Goal: Information Seeking & Learning: Learn about a topic

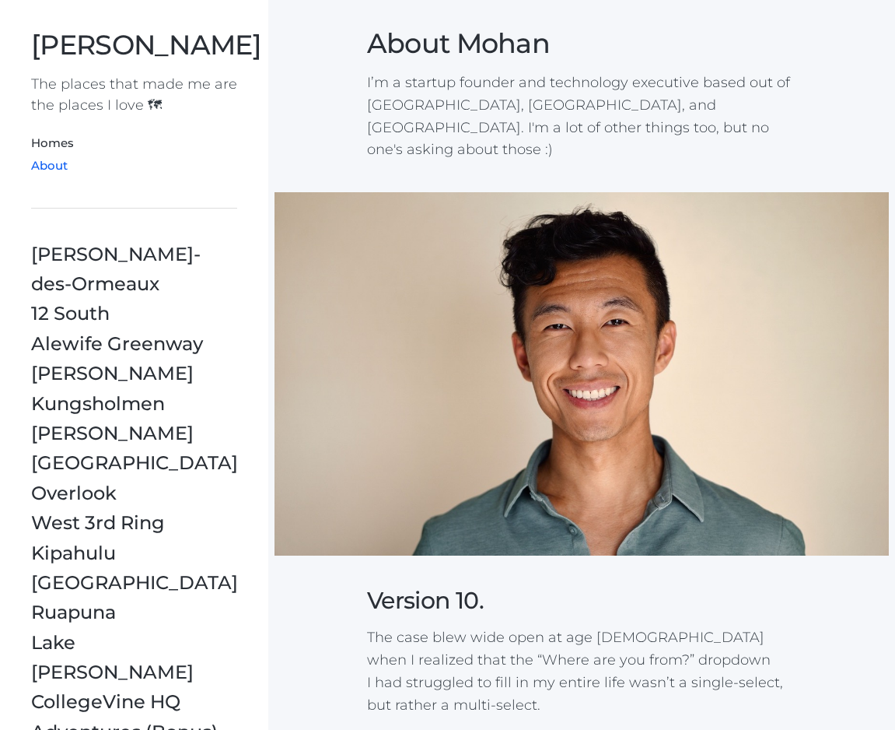
click at [366, 382] on img at bounding box center [582, 373] width 615 height 363
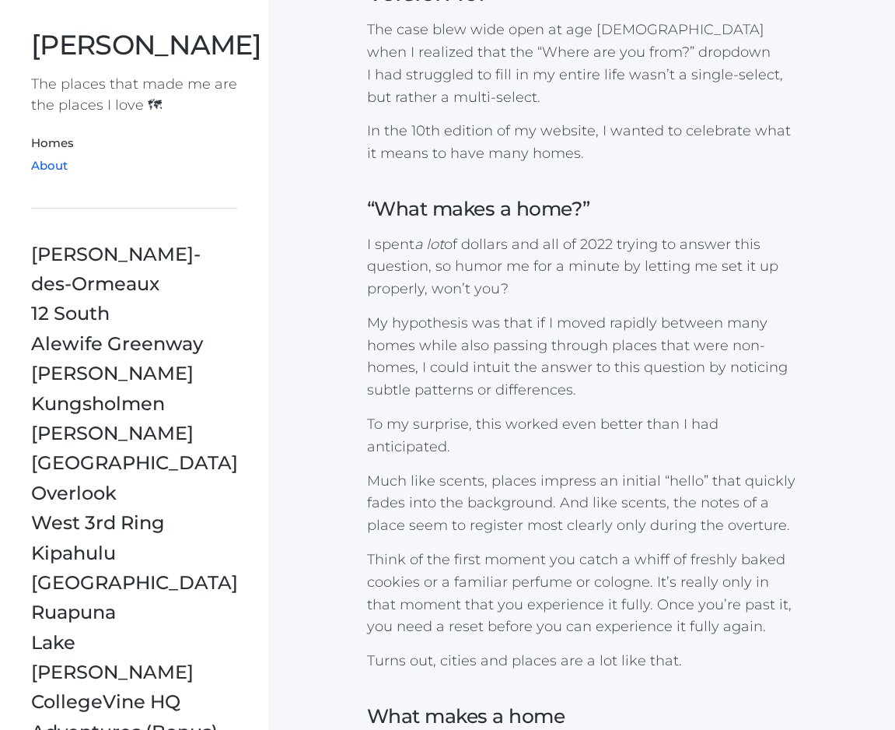
scroll to position [1672, 0]
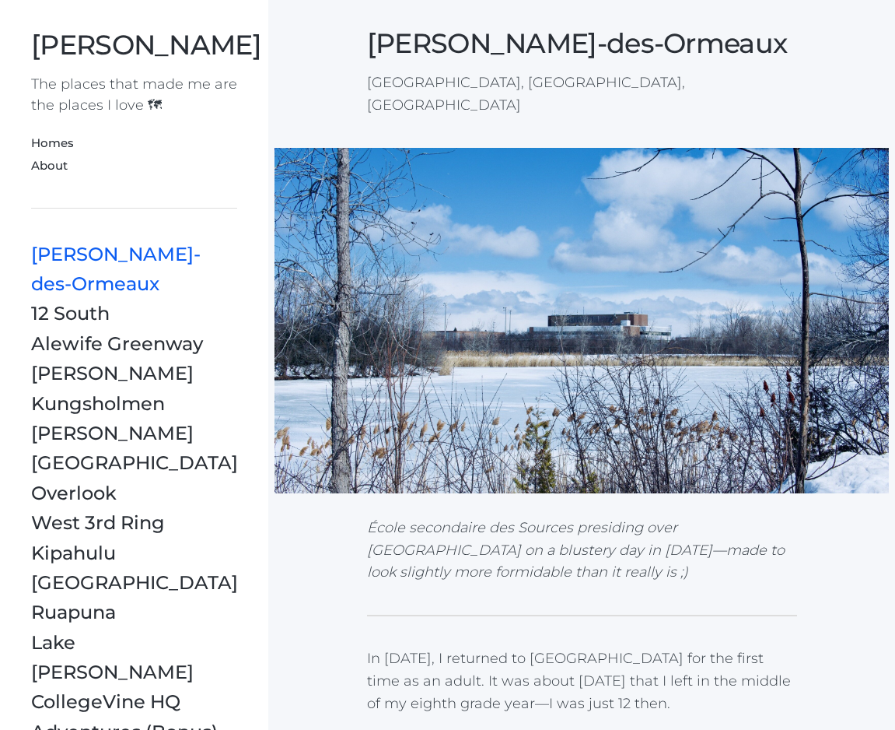
click at [106, 541] on font "Throw away" at bounding box center [87, 552] width 113 height 23
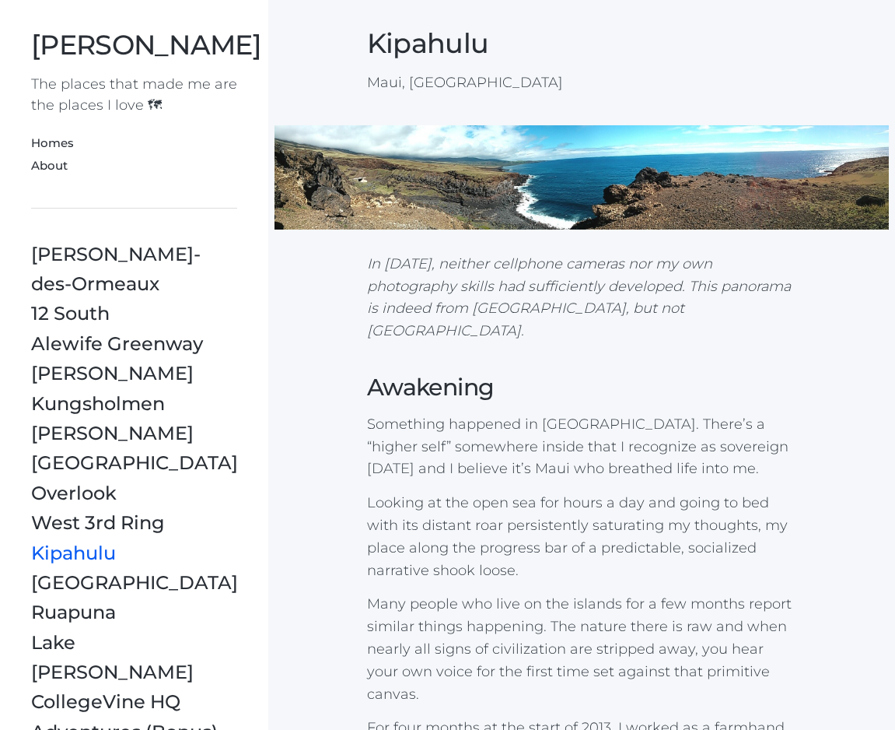
click at [492, 170] on img at bounding box center [582, 177] width 615 height 104
click at [432, 173] on img at bounding box center [582, 177] width 615 height 104
drag, startPoint x: 439, startPoint y: 310, endPoint x: 582, endPoint y: 312, distance: 143.2
click at [582, 312] on p "In 2013, neither cellphone cameras nor my own photography skills had sufficient…" at bounding box center [582, 297] width 430 height 89
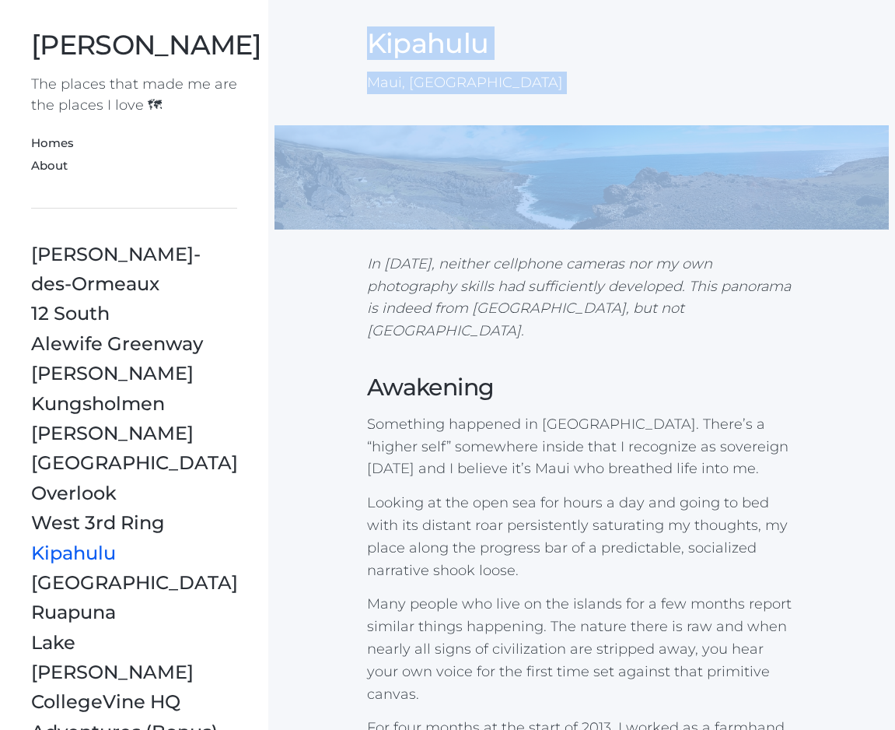
drag, startPoint x: 365, startPoint y: 43, endPoint x: 434, endPoint y: 97, distance: 88.1
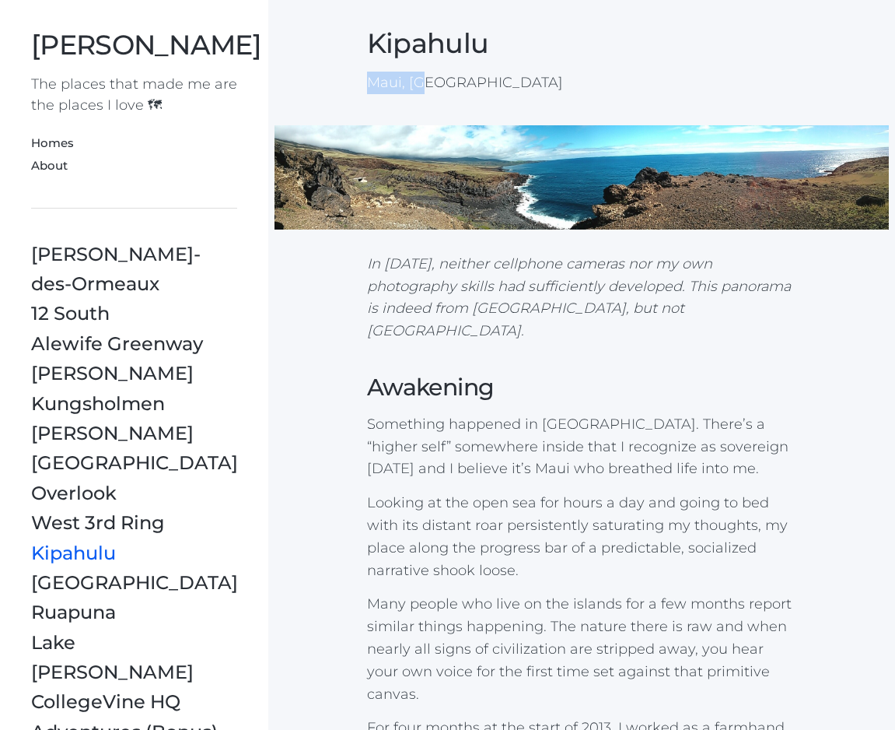
drag, startPoint x: 373, startPoint y: 83, endPoint x: 473, endPoint y: 83, distance: 99.6
click at [473, 83] on p "Maui, HI" at bounding box center [582, 83] width 430 height 23
drag, startPoint x: 368, startPoint y: 82, endPoint x: 430, endPoint y: 82, distance: 62.2
click at [430, 82] on p "Maui, HI" at bounding box center [582, 83] width 430 height 23
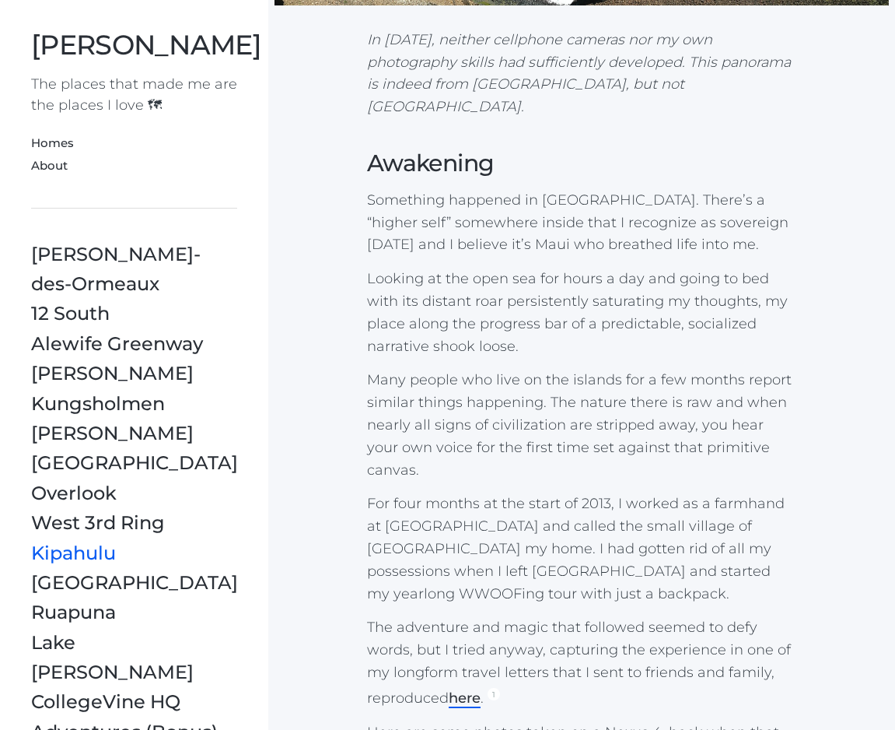
scroll to position [227, 0]
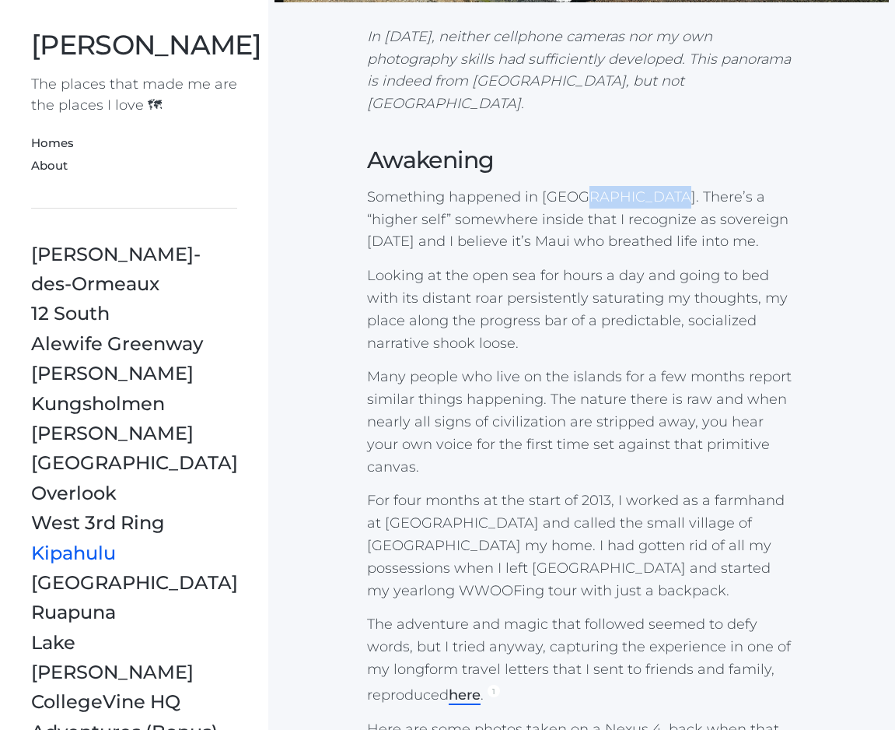
drag, startPoint x: 578, startPoint y: 173, endPoint x: 648, endPoint y: 180, distance: 70.5
click at [648, 186] on p "Something happened in Maui. There’s a “higher self” somewhere inside that I rec…" at bounding box center [582, 219] width 430 height 67
click at [532, 86] on em "In 2013, neither cellphone cameras nor my own photography skills had sufficient…" at bounding box center [579, 70] width 424 height 84
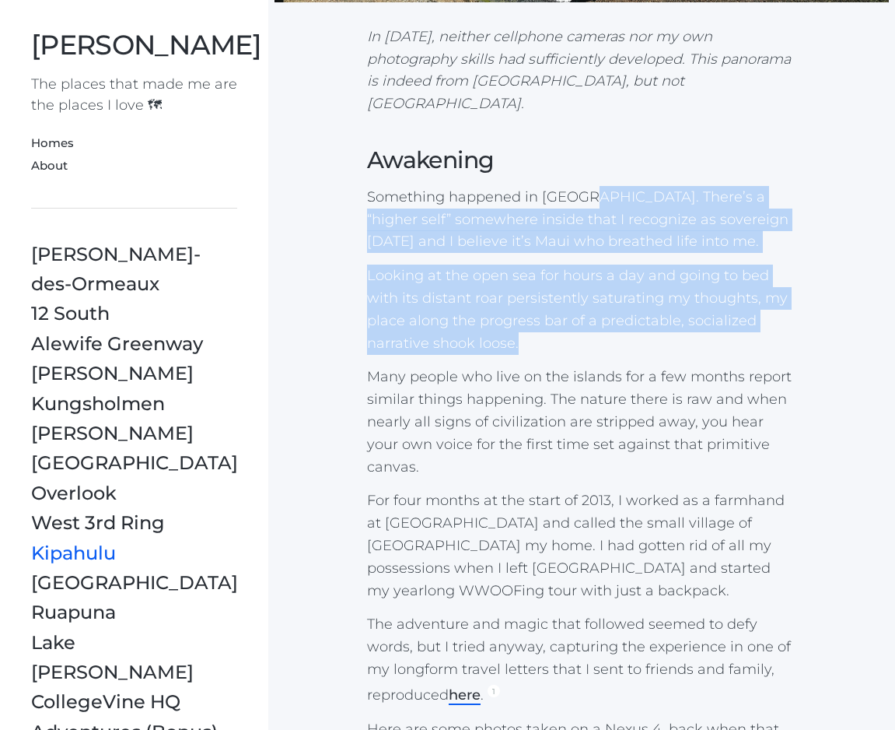
drag, startPoint x: 580, startPoint y: 175, endPoint x: 472, endPoint y: 314, distance: 176.3
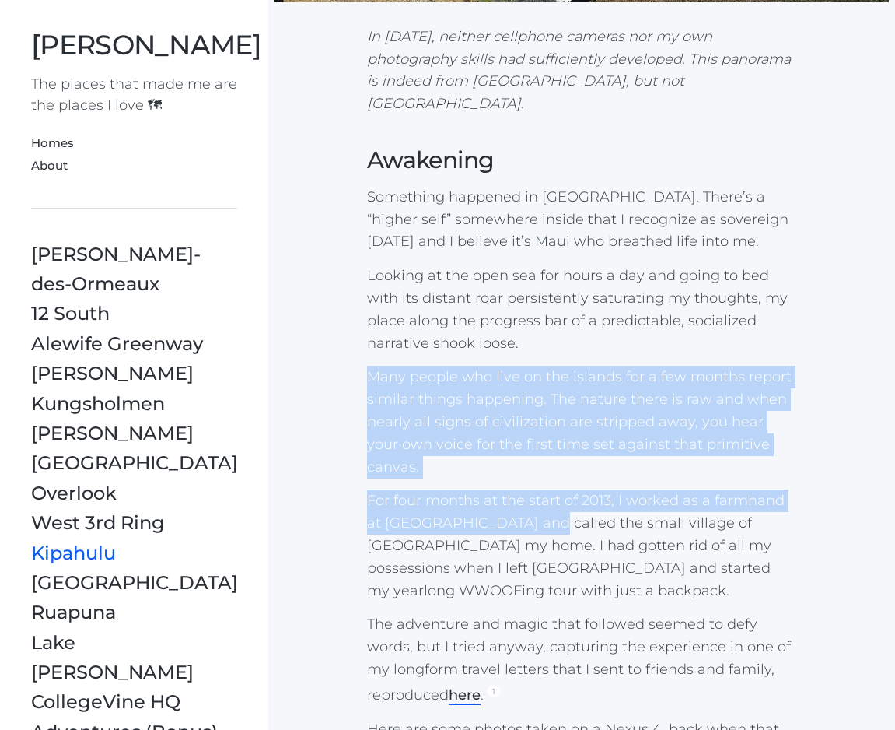
drag, startPoint x: 370, startPoint y: 357, endPoint x: 534, endPoint y: 482, distance: 206.0
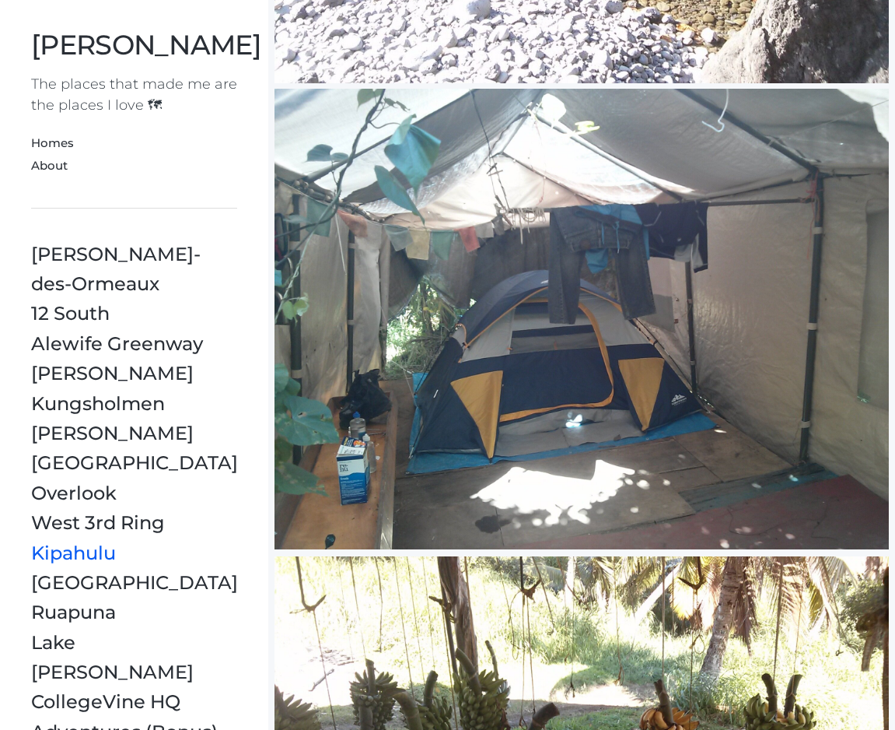
scroll to position [1798, 0]
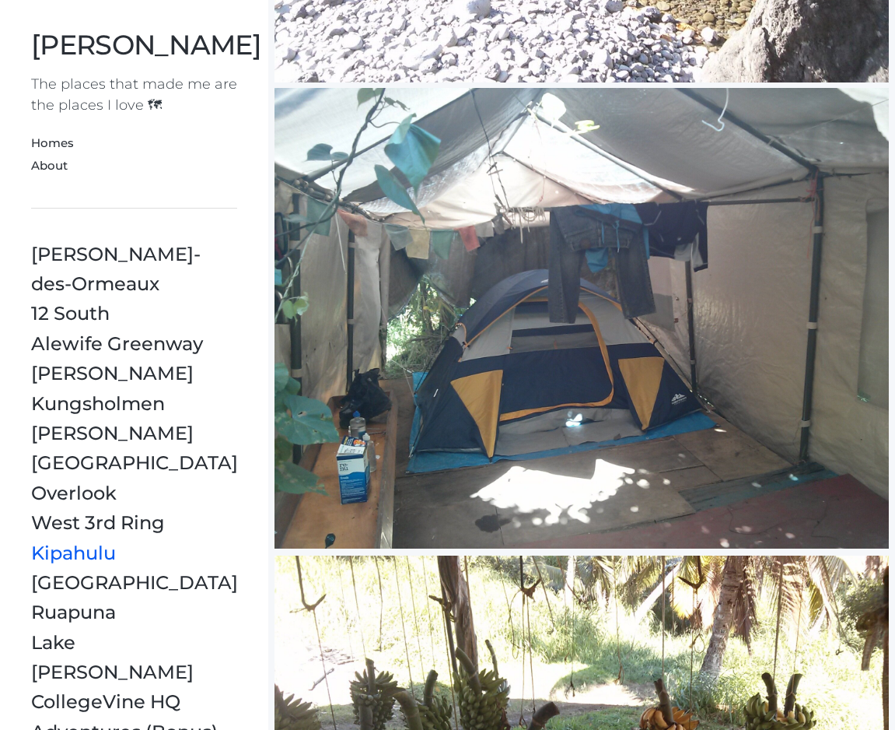
click at [454, 412] on div at bounding box center [582, 318] width 615 height 461
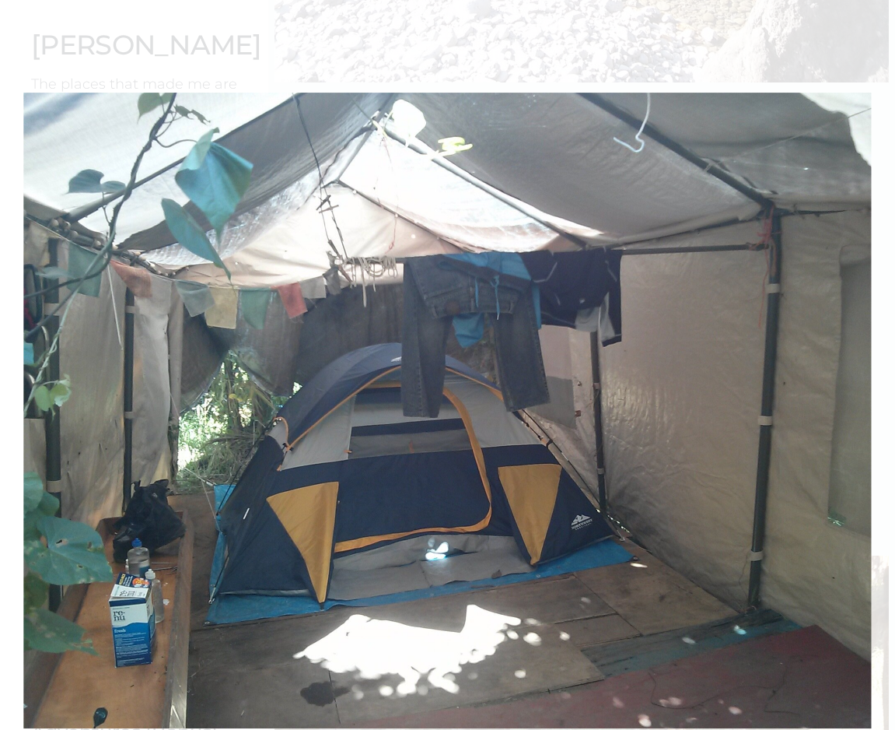
click at [370, 412] on div at bounding box center [448, 411] width 848 height 636
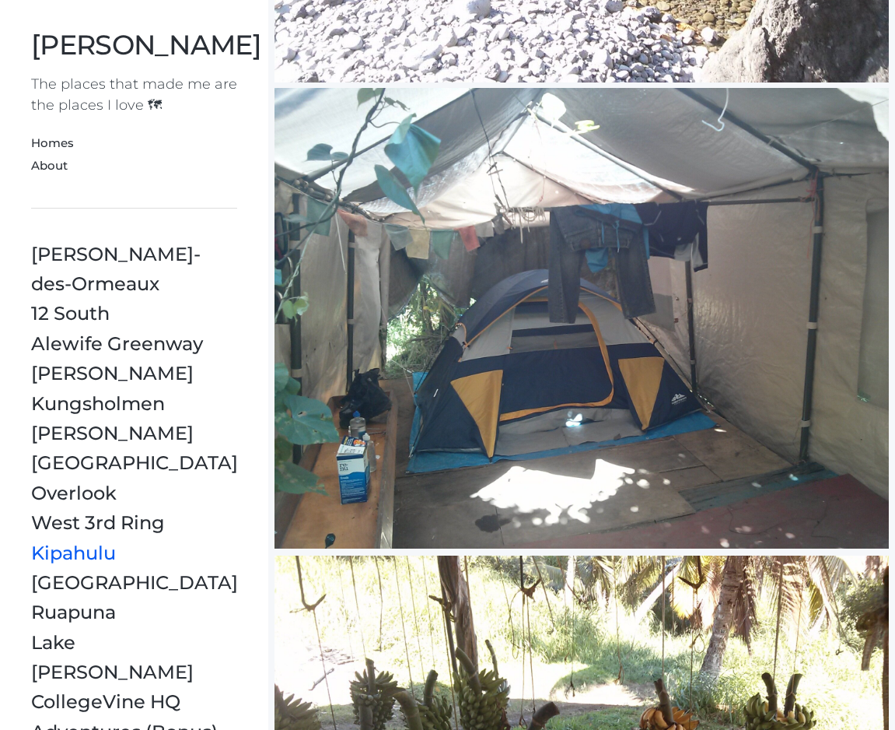
click at [370, 412] on div at bounding box center [582, 318] width 615 height 461
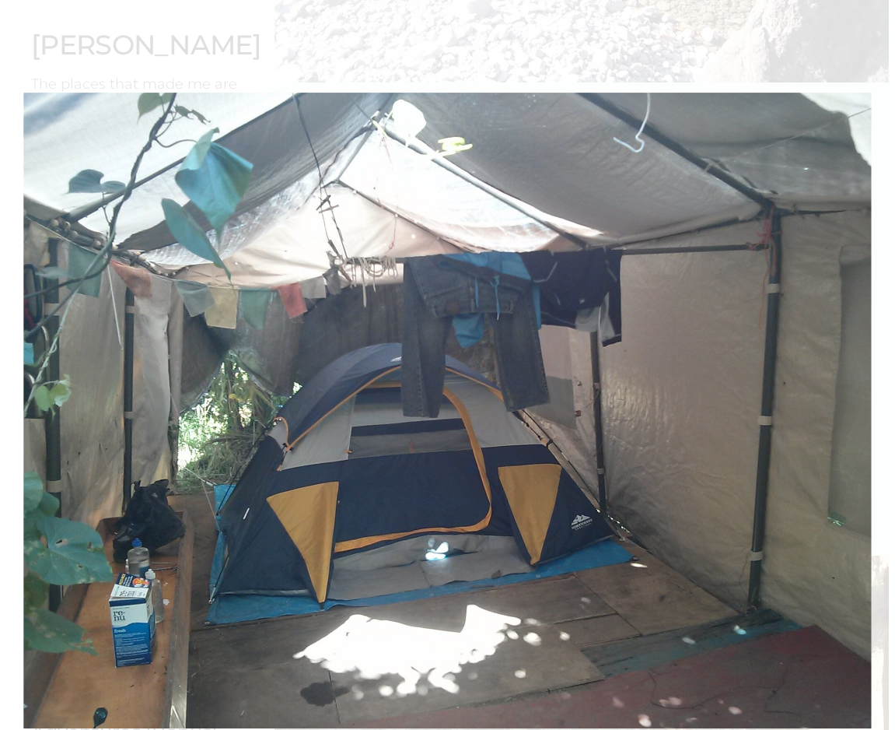
click at [370, 412] on div at bounding box center [448, 411] width 848 height 636
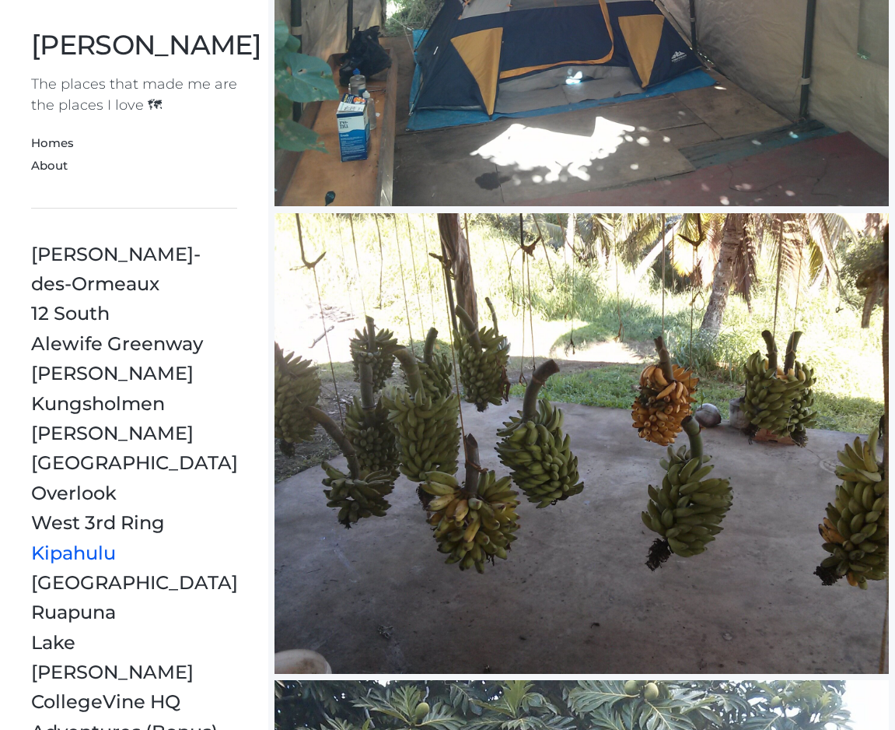
scroll to position [2146, 0]
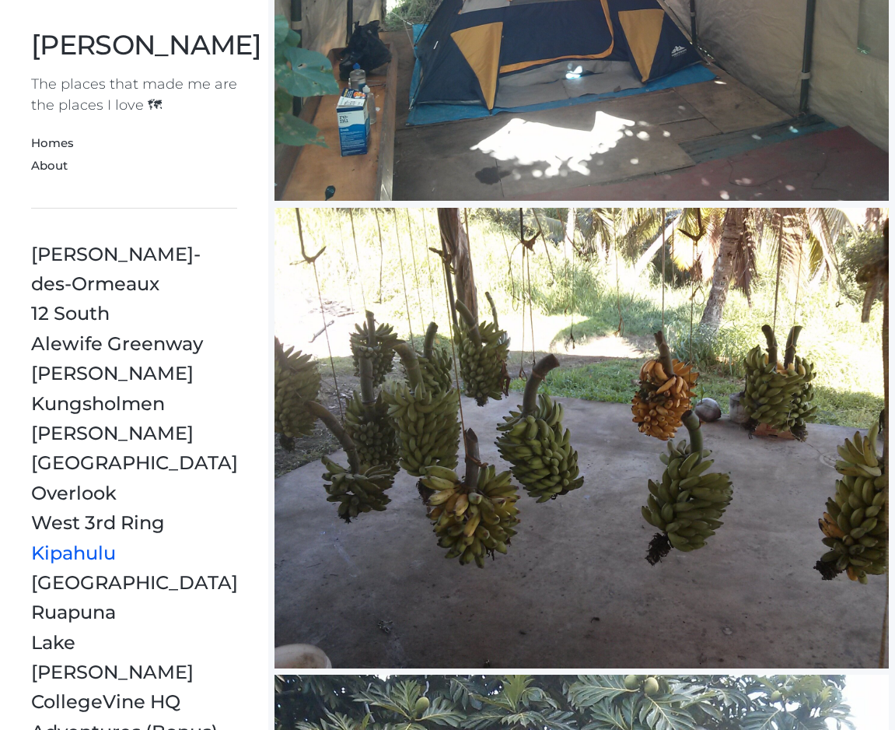
click at [440, 394] on div at bounding box center [582, 438] width 615 height 461
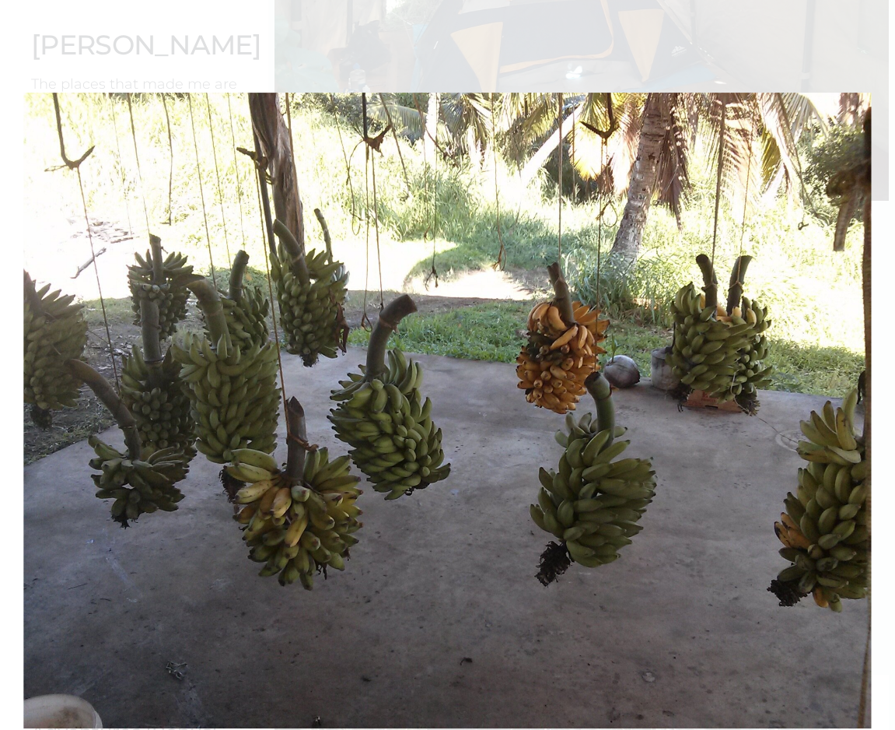
click at [440, 394] on div at bounding box center [448, 411] width 848 height 636
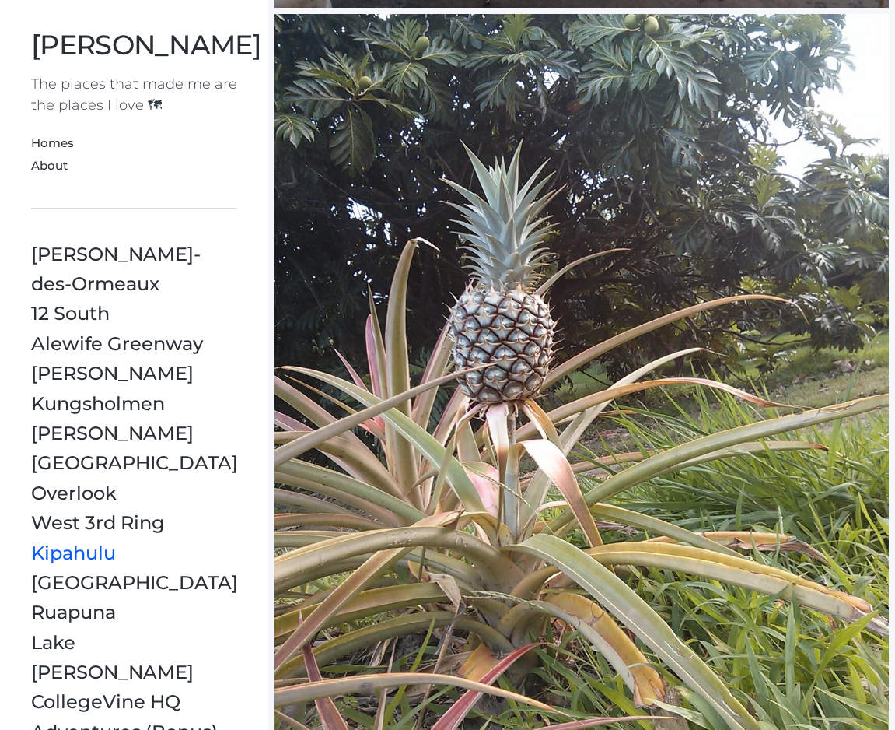
scroll to position [2809, 0]
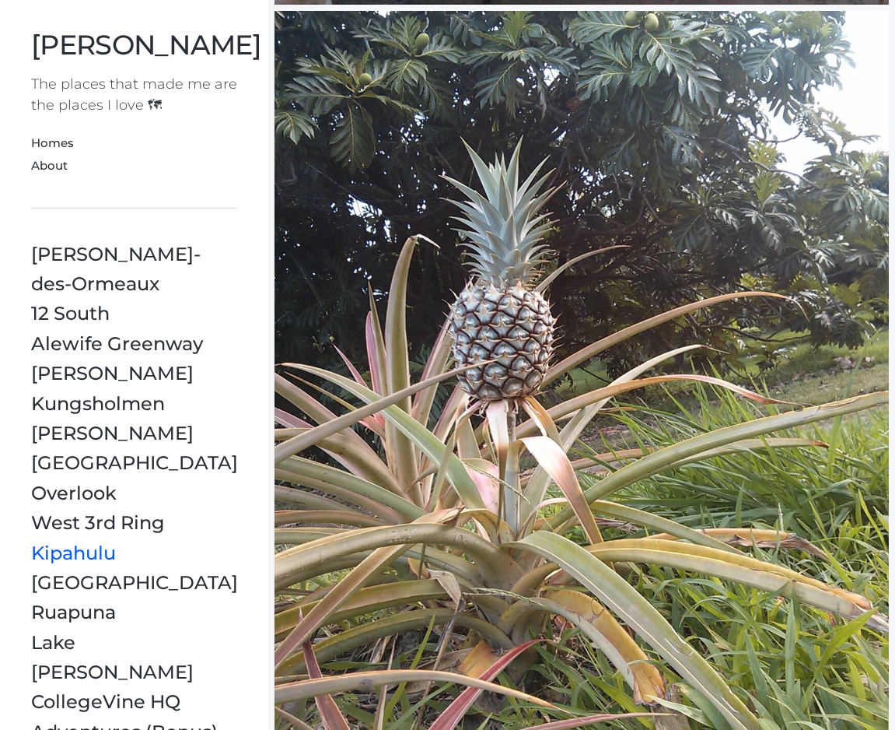
click at [479, 351] on div at bounding box center [582, 420] width 615 height 819
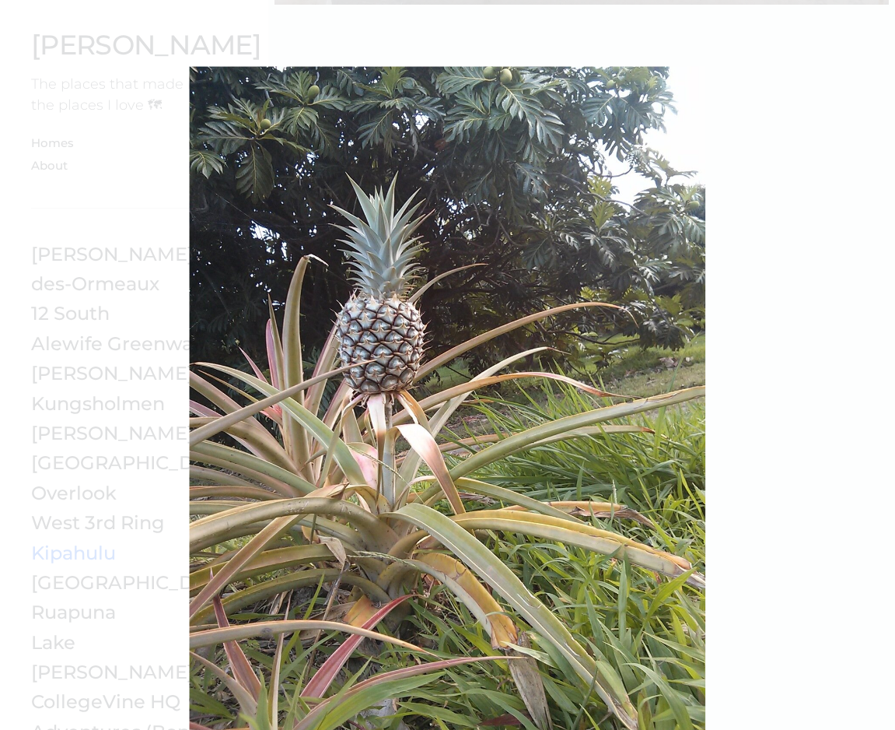
click at [479, 351] on div at bounding box center [448, 410] width 516 height 688
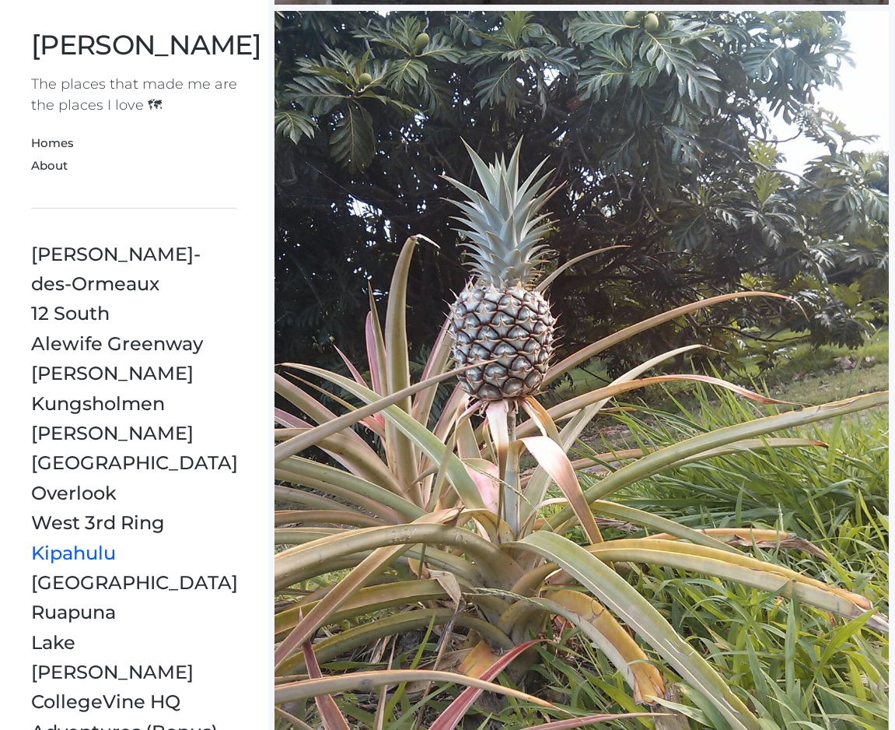
click at [479, 351] on div at bounding box center [582, 420] width 615 height 819
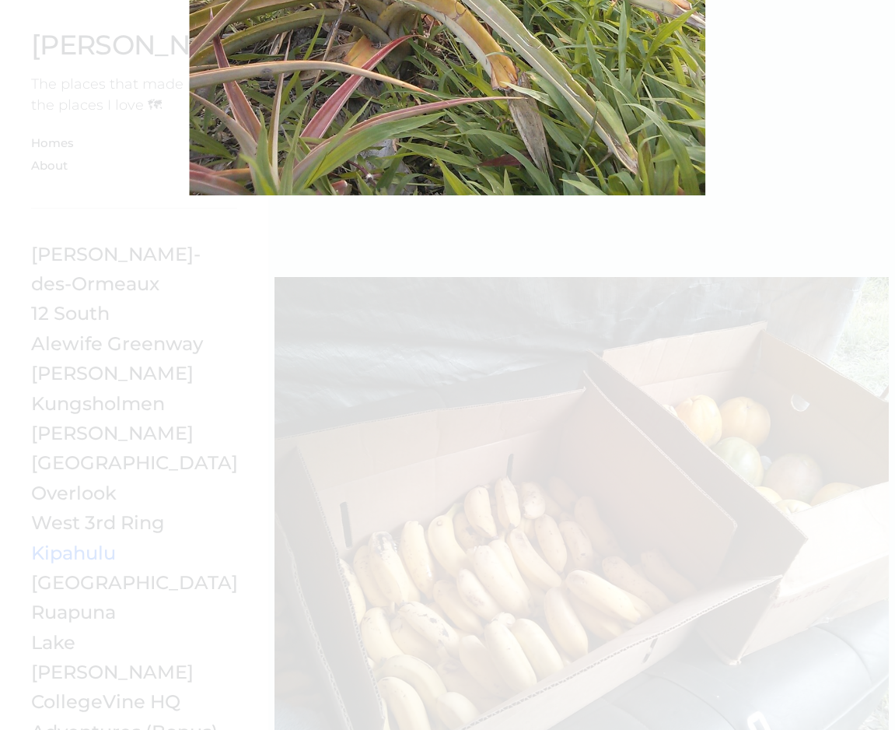
scroll to position [3370, 0]
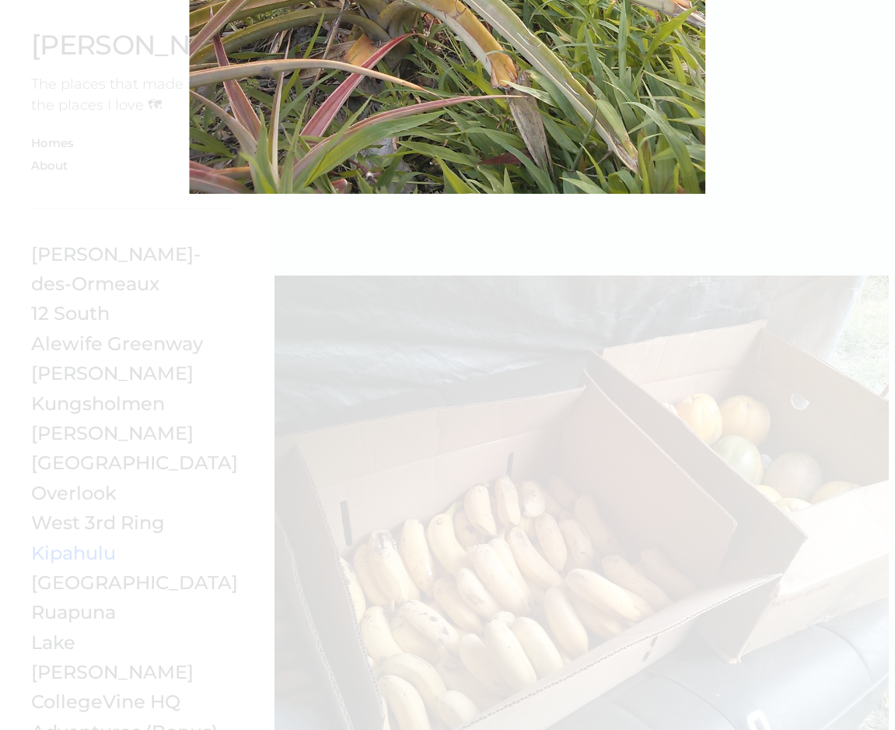
click at [479, 350] on div at bounding box center [447, 364] width 895 height 2189
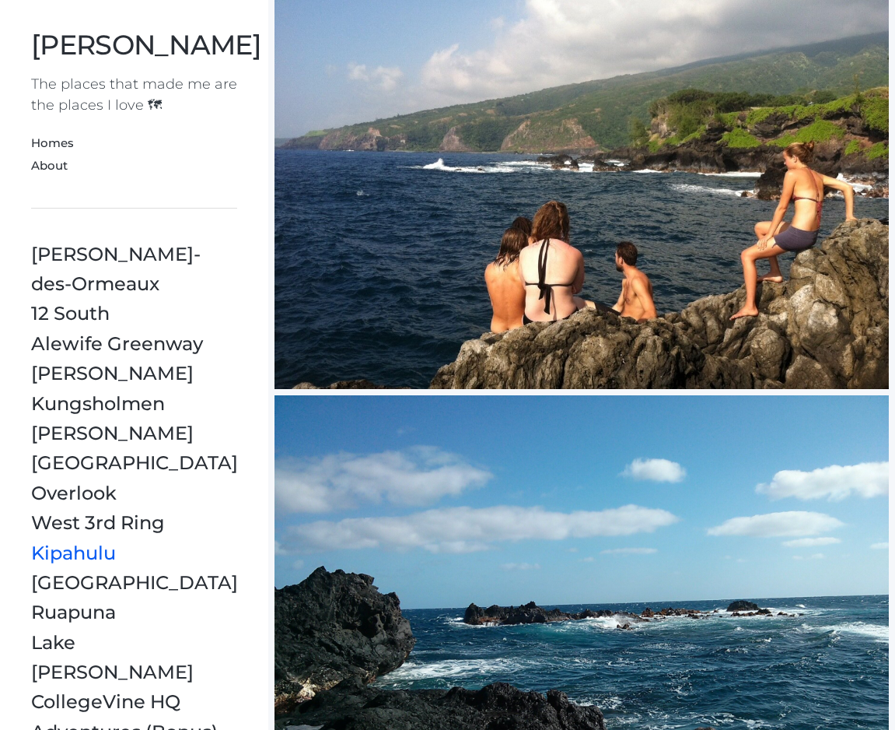
scroll to position [4862, 0]
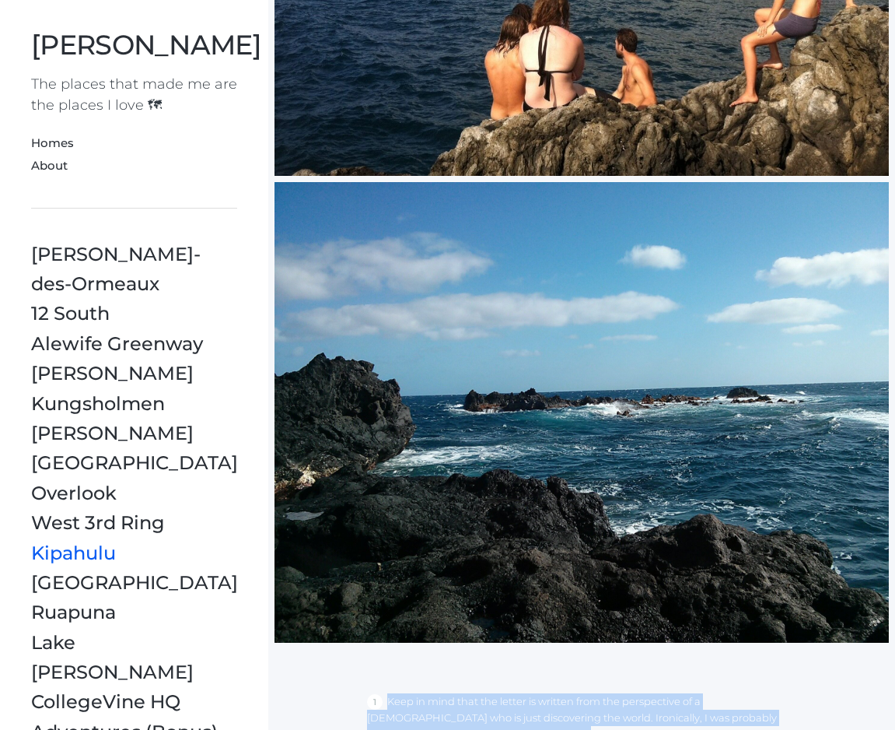
drag, startPoint x: 387, startPoint y: 658, endPoint x: 545, endPoint y: 692, distance: 162.4
click at [545, 693] on li "Keep in mind that the letter is written from the perspective of a 24 year old w…" at bounding box center [582, 718] width 430 height 51
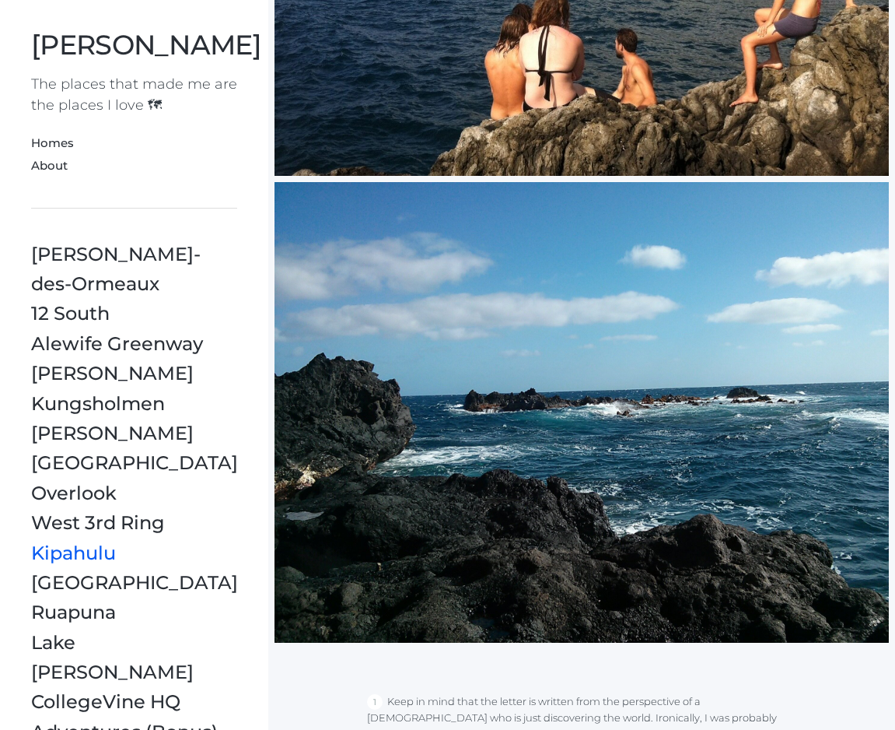
click at [583, 729] on link "↩" at bounding box center [587, 736] width 9 height 12
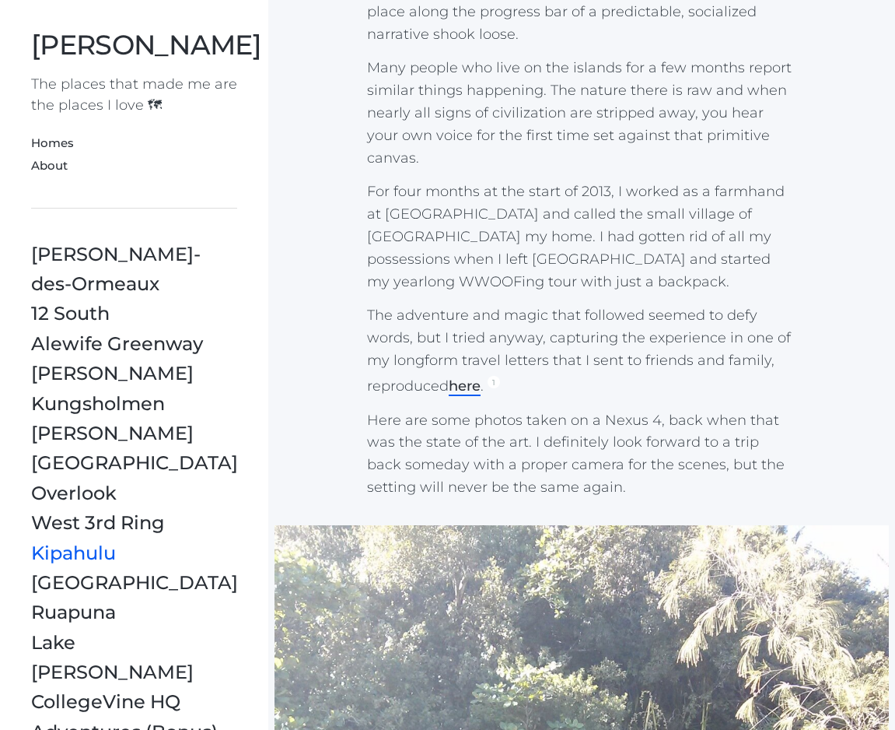
scroll to position [539, 0]
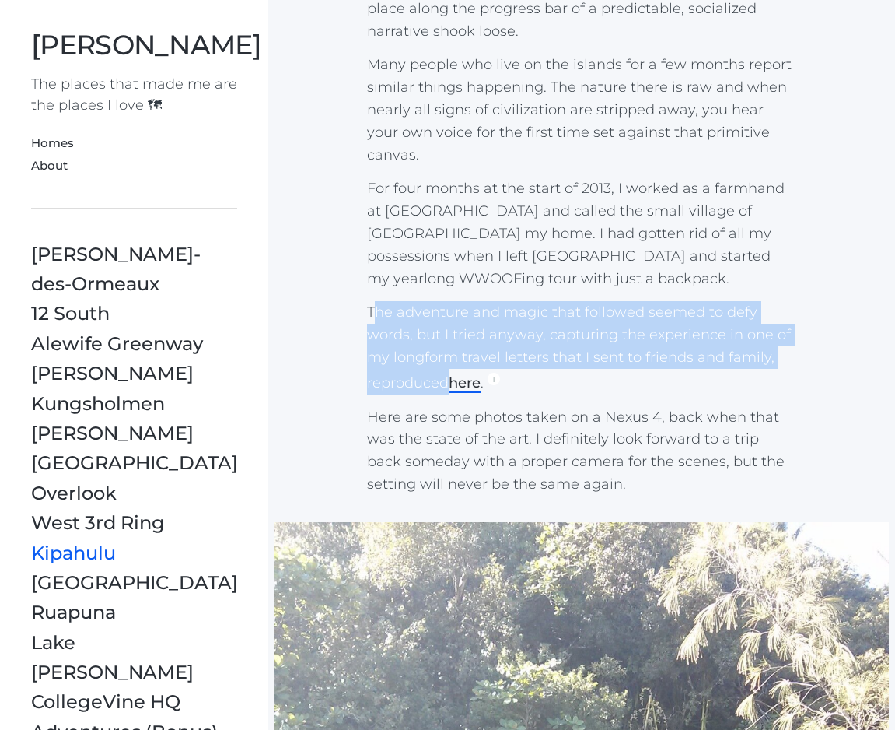
drag, startPoint x: 371, startPoint y: 269, endPoint x: 448, endPoint y: 340, distance: 104.6
click at [448, 340] on p "The adventure and magic that followed seemed to defy words, but I tried anyway,…" at bounding box center [582, 347] width 430 height 93
click at [425, 340] on p "The adventure and magic that followed seemed to defy words, but I tried anyway,…" at bounding box center [582, 347] width 430 height 93
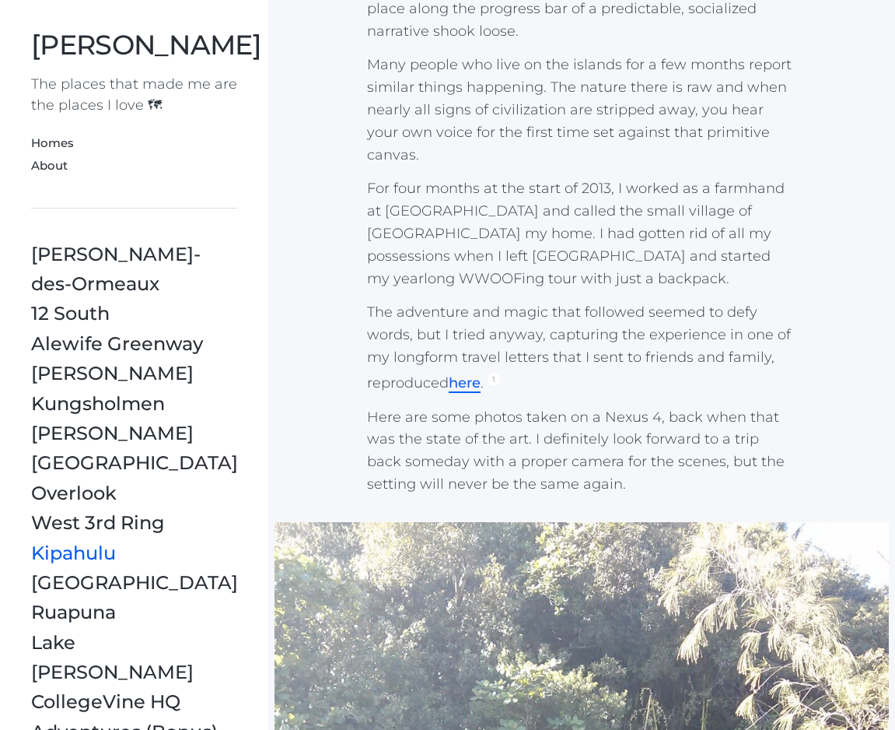
click at [463, 374] on link "here" at bounding box center [465, 383] width 32 height 19
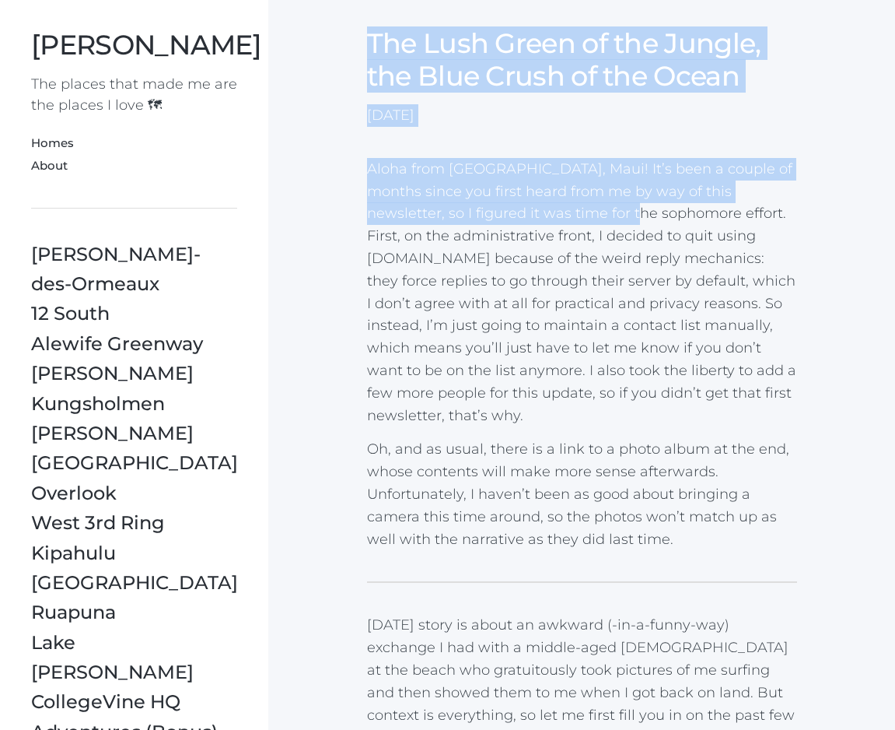
drag, startPoint x: 368, startPoint y: 50, endPoint x: 545, endPoint y: 219, distance: 244.9
click at [545, 219] on p "Aloha from Kipahulu, Maui! It’s been a couple of months since you first heard f…" at bounding box center [582, 292] width 430 height 269
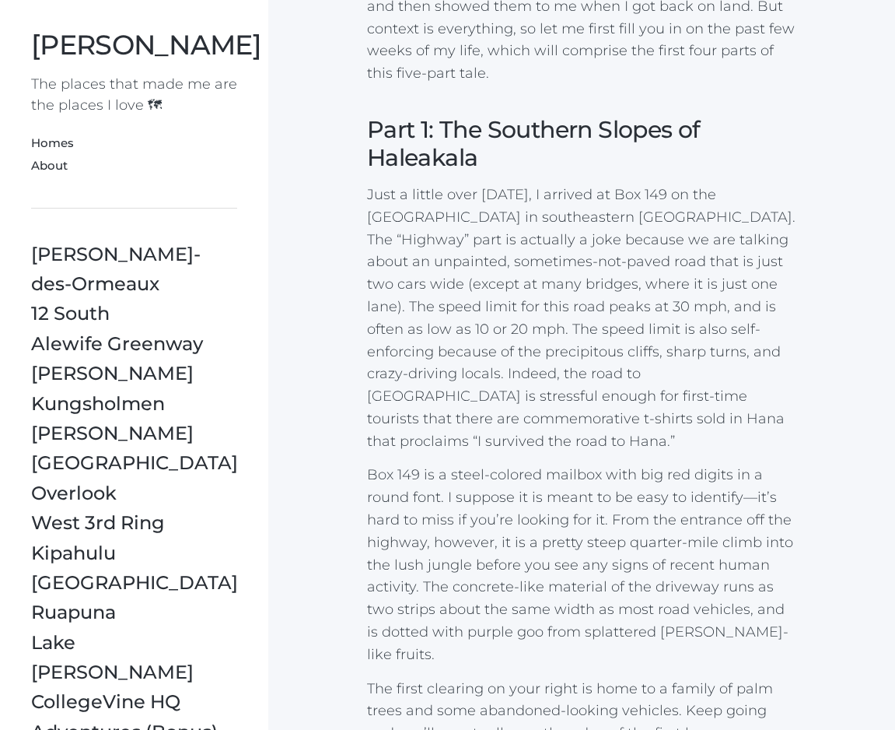
scroll to position [687, 0]
click at [48, 146] on link "Homes" at bounding box center [52, 142] width 43 height 15
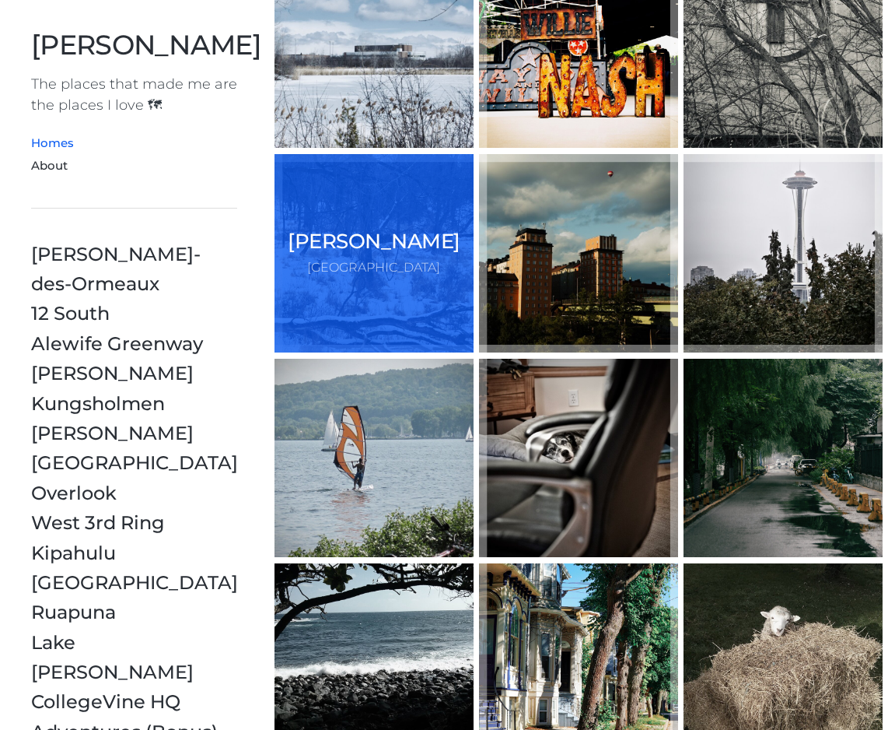
scroll to position [56, 0]
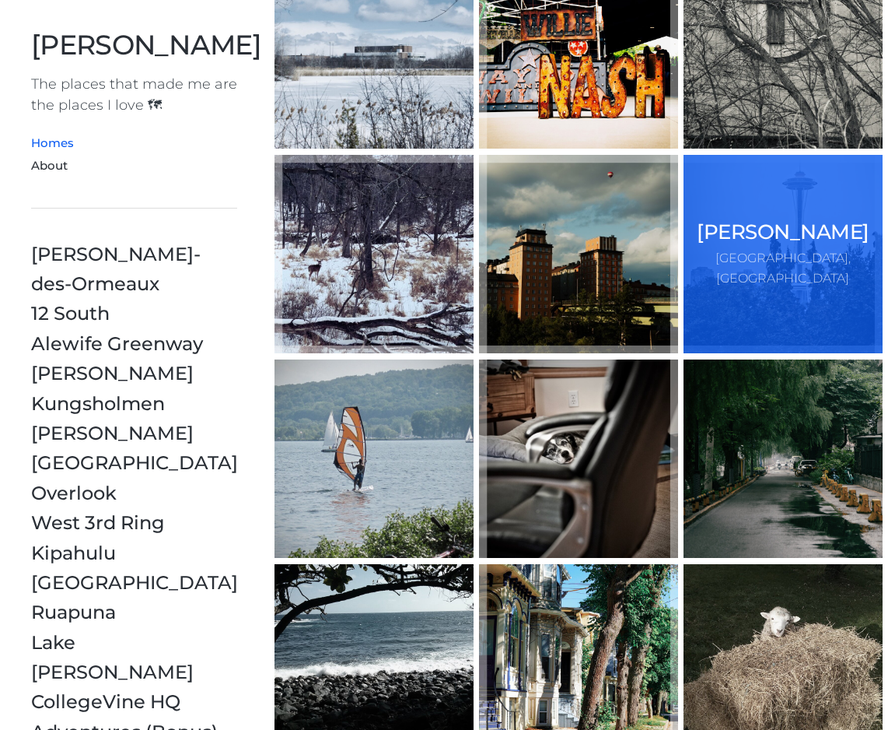
click at [762, 289] on div "Queen Anne Seattle, WA" at bounding box center [783, 254] width 198 height 198
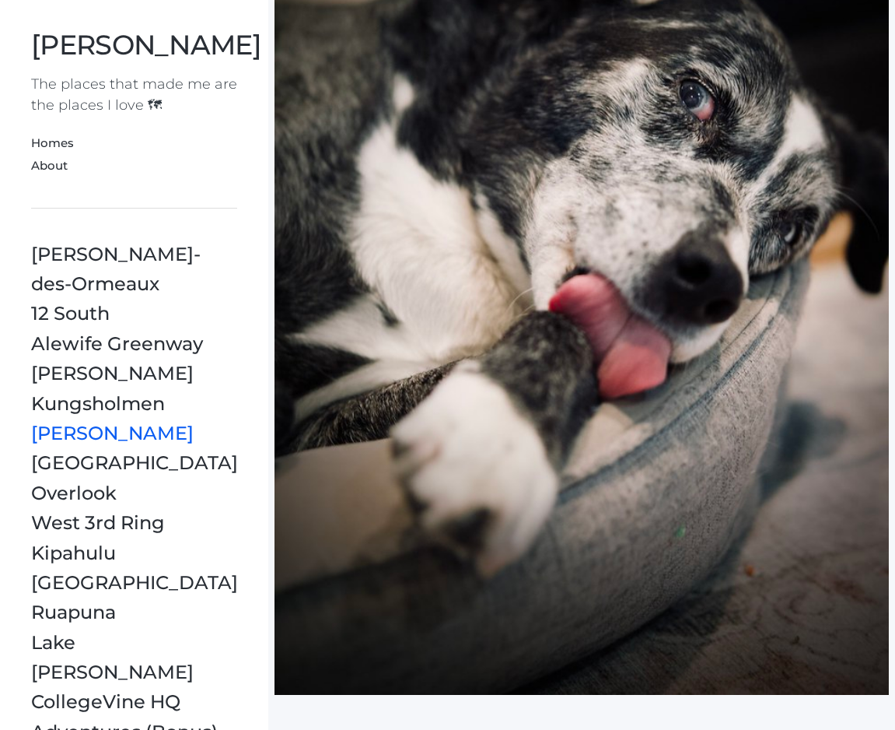
scroll to position [18241, 0]
click at [68, 451] on link "[GEOGRAPHIC_DATA]" at bounding box center [134, 462] width 207 height 23
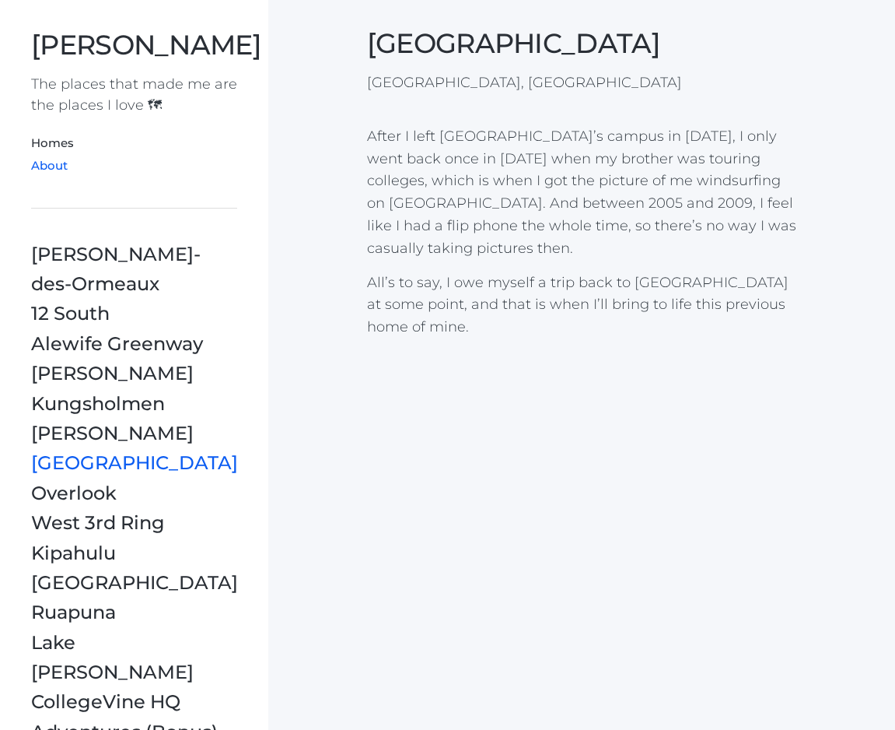
click at [54, 168] on link "About" at bounding box center [49, 165] width 37 height 15
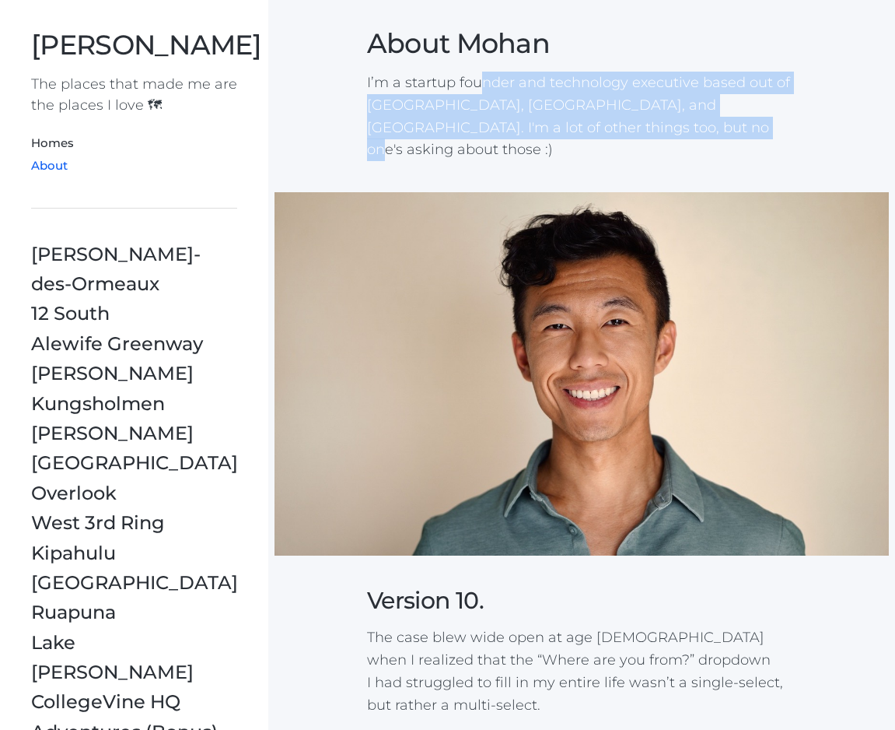
drag, startPoint x: 482, startPoint y: 82, endPoint x: 713, endPoint y: 133, distance: 236.7
click at [713, 133] on p "I’m a startup founder and technology executive based out of Nashville, Portland…" at bounding box center [582, 116] width 430 height 89
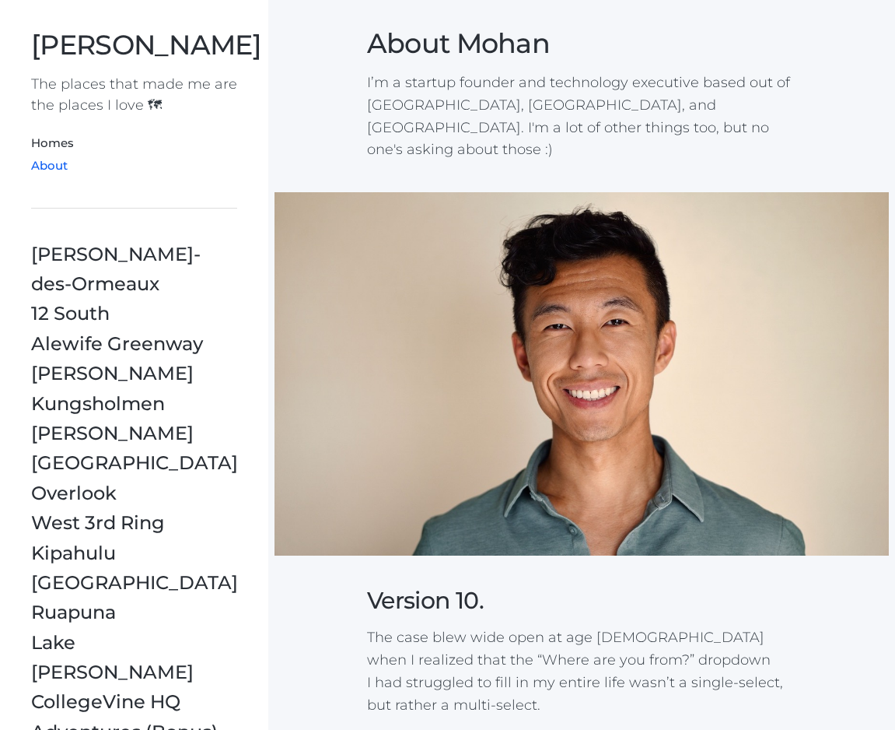
drag, startPoint x: 612, startPoint y: 110, endPoint x: 707, endPoint y: 110, distance: 94.9
click at [707, 110] on p "I’m a startup founder and technology executive based out of Nashville, Portland…" at bounding box center [582, 116] width 430 height 89
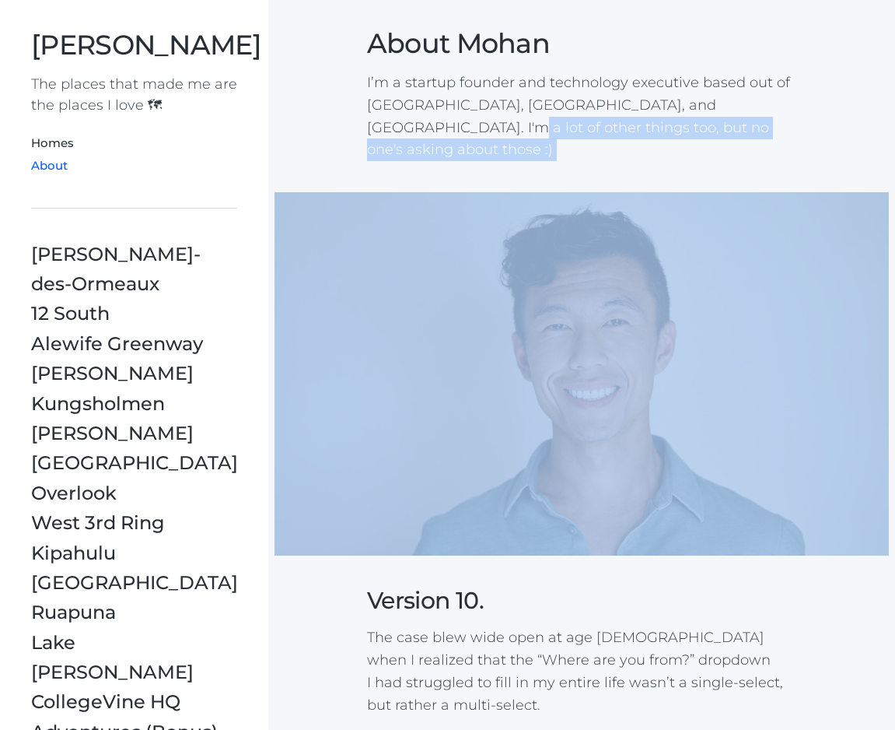
drag, startPoint x: 380, startPoint y: 128, endPoint x: 633, endPoint y: 139, distance: 253.1
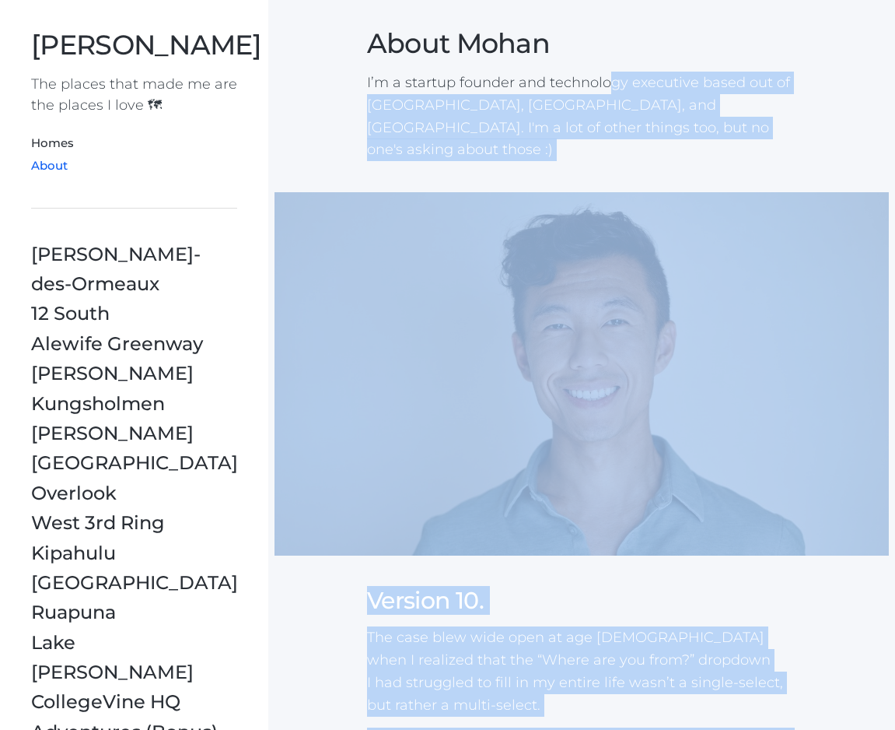
drag, startPoint x: 434, startPoint y: 91, endPoint x: 607, endPoint y: 92, distance: 172.7
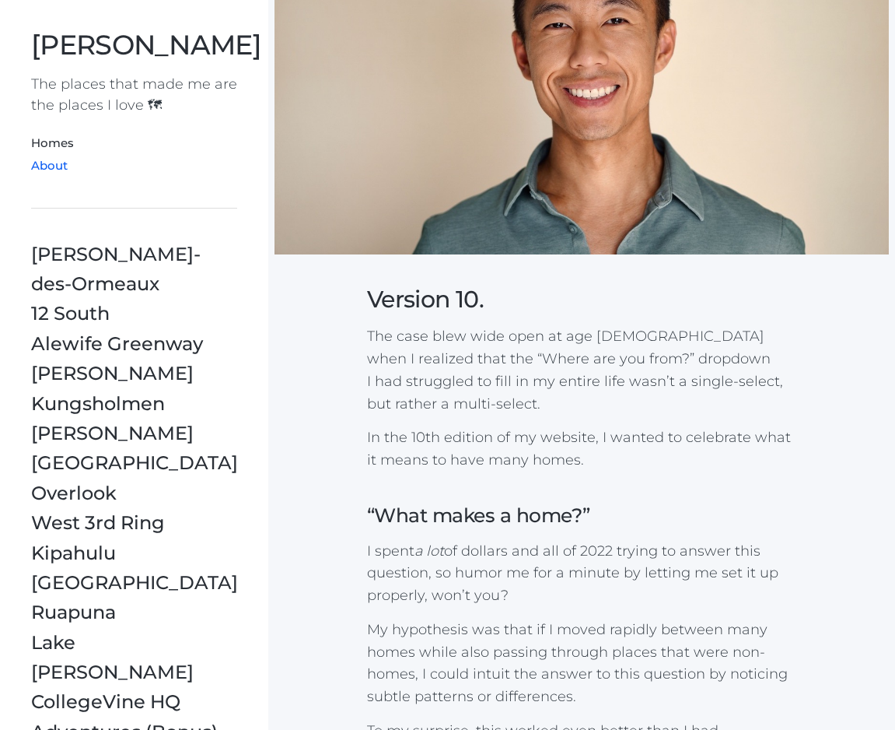
click at [536, 540] on p "I spent a lot of dollars and all of 2022 trying to answer this question, so hum…" at bounding box center [582, 573] width 430 height 67
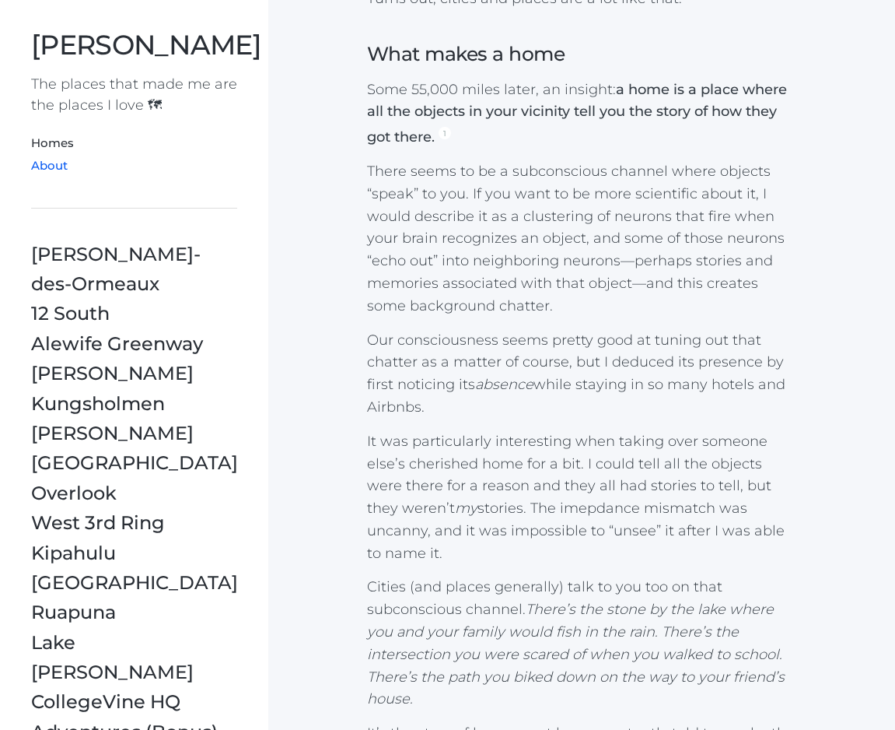
scroll to position [1270, 0]
click at [75, 601] on link "Ruapuna" at bounding box center [73, 612] width 85 height 23
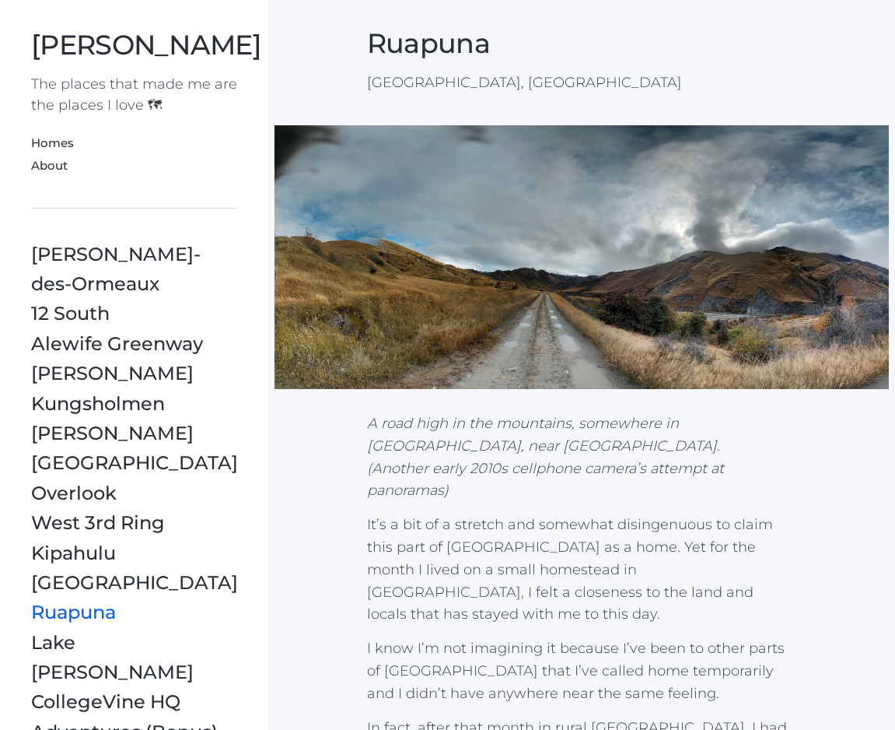
click at [363, 41] on section "Ruapuna [GEOGRAPHIC_DATA], [GEOGRAPHIC_DATA]" at bounding box center [581, 47] width 627 height 94
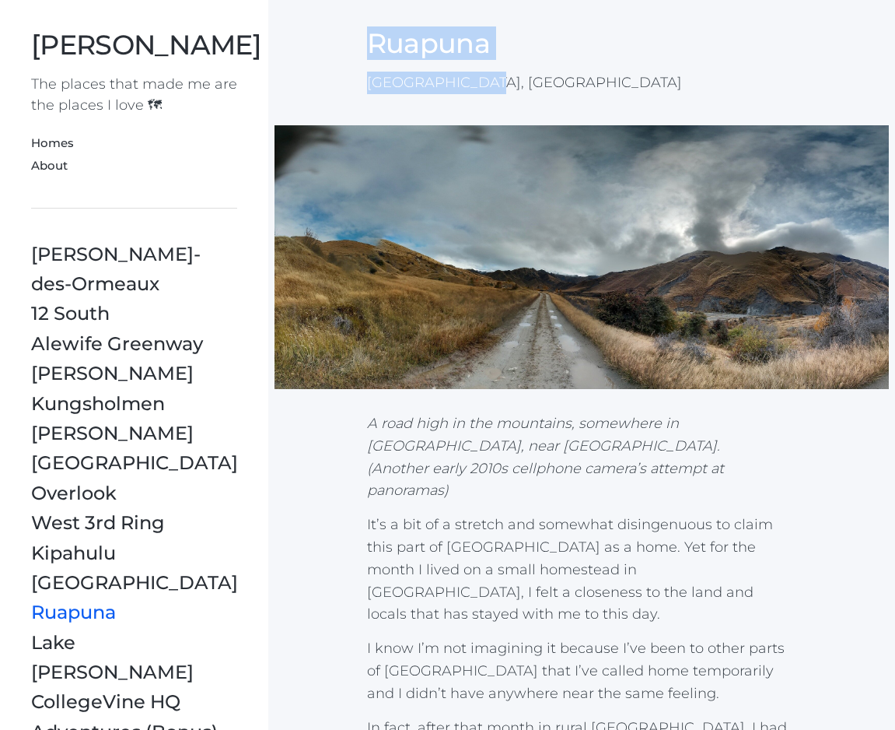
drag, startPoint x: 368, startPoint y: 41, endPoint x: 482, endPoint y: 87, distance: 123.2
click at [482, 87] on div "Ruapuna Canterbury, New Zealand" at bounding box center [582, 60] width 430 height 67
click at [482, 87] on p "Canterbury, New Zealand" at bounding box center [582, 83] width 430 height 23
drag, startPoint x: 373, startPoint y: 40, endPoint x: 593, endPoint y: 91, distance: 225.1
click at [593, 91] on div "Ruapuna Canterbury, New Zealand" at bounding box center [582, 60] width 430 height 67
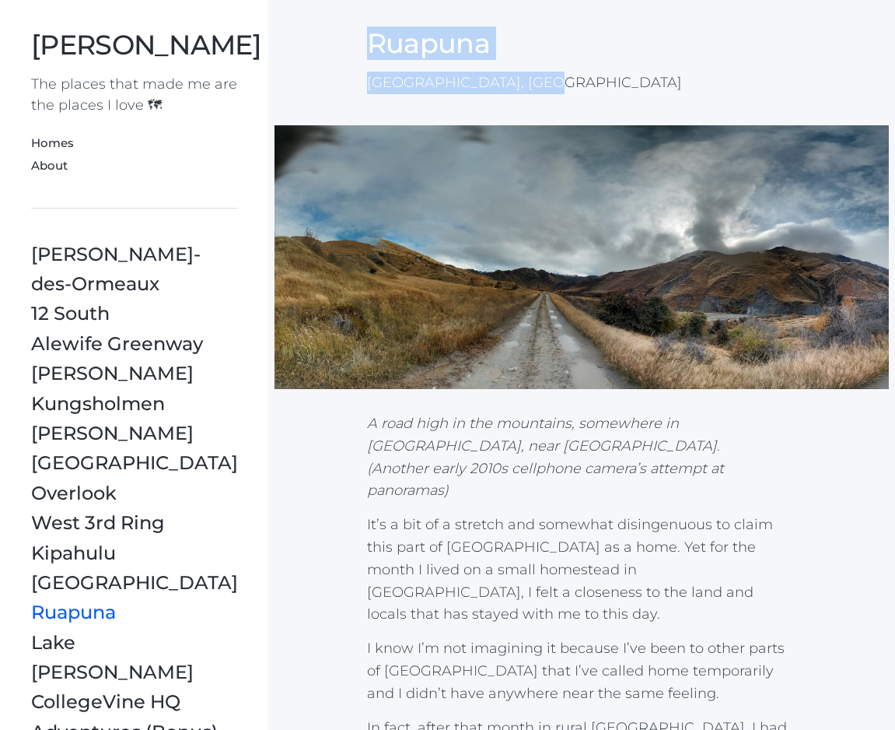
click at [592, 92] on p "Canterbury, New Zealand" at bounding box center [582, 83] width 430 height 23
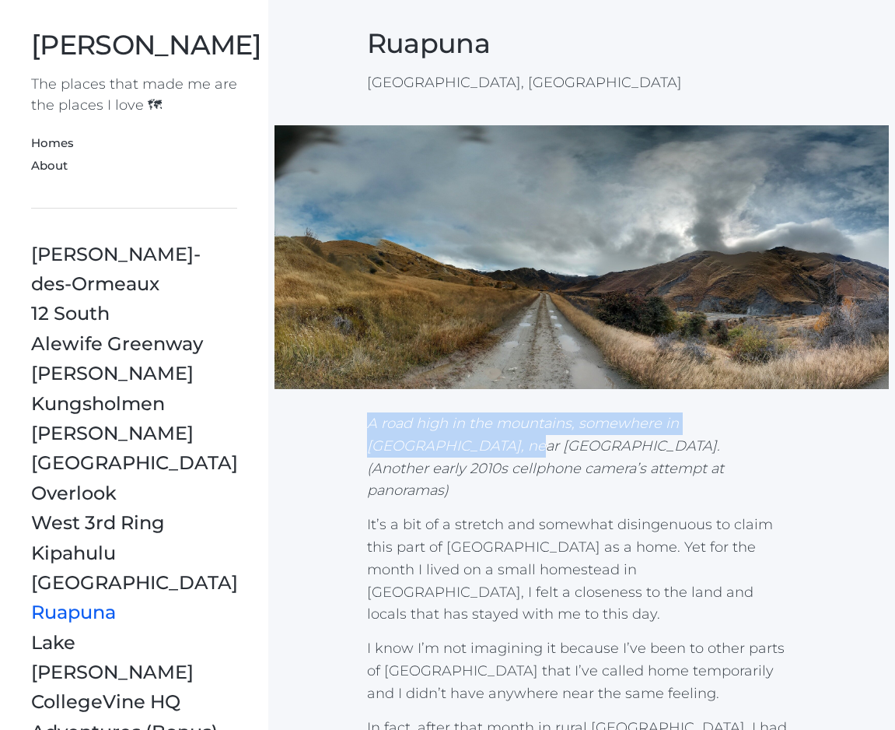
drag, startPoint x: 368, startPoint y: 425, endPoint x: 628, endPoint y: 439, distance: 260.2
click at [629, 439] on p "A road high in the mountains, somewhere in Otago, near Macetown. (Another early…" at bounding box center [582, 456] width 430 height 89
click at [628, 439] on p "A road high in the mountains, somewhere in Otago, near Macetown. (Another early…" at bounding box center [582, 456] width 430 height 89
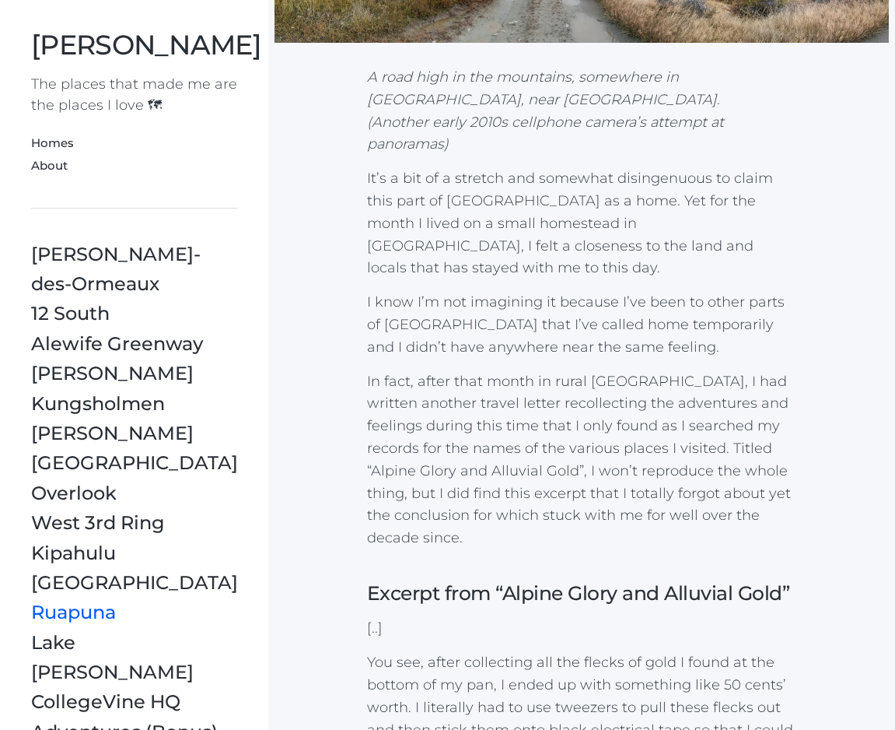
scroll to position [347, 0]
click at [628, 439] on p "In fact, after that month in rural Canterbury, I had written another travel let…" at bounding box center [582, 459] width 430 height 179
click at [657, 370] on p "In fact, after that month in rural Canterbury, I had written another travel let…" at bounding box center [582, 459] width 430 height 179
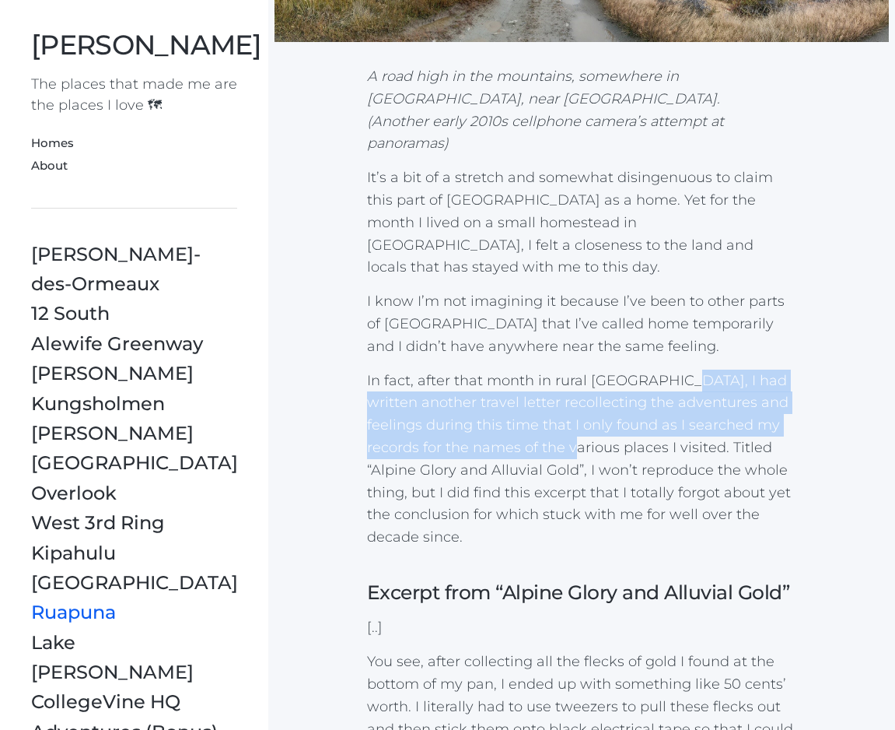
drag, startPoint x: 671, startPoint y: 359, endPoint x: 544, endPoint y: 417, distance: 140.3
click at [544, 417] on p "In fact, after that month in rural Canterbury, I had written another travel let…" at bounding box center [582, 459] width 430 height 179
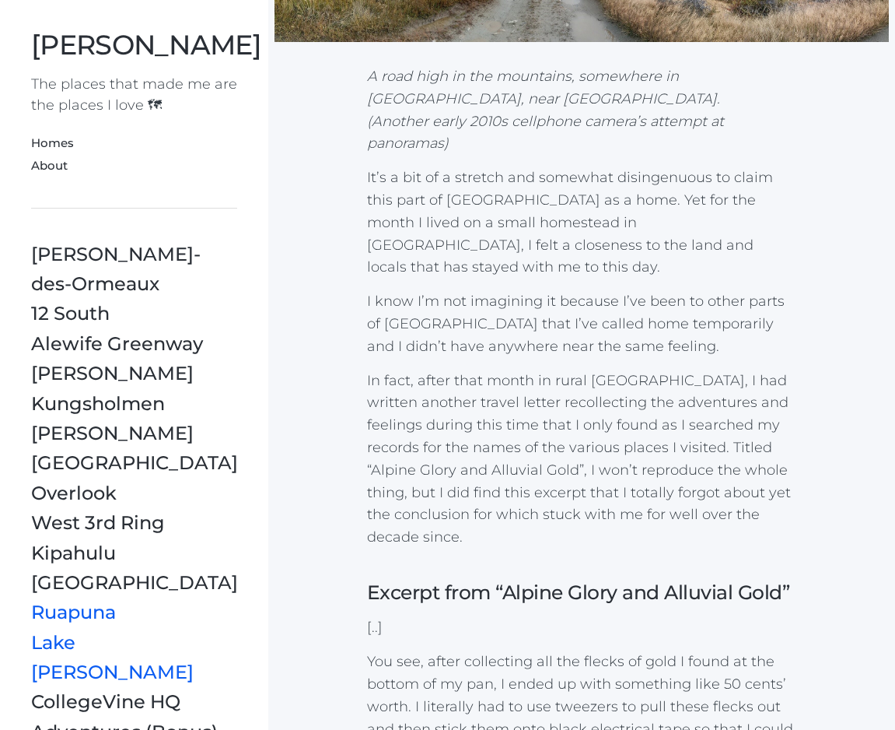
click at [89, 631] on link "Lake [PERSON_NAME]" at bounding box center [112, 657] width 163 height 52
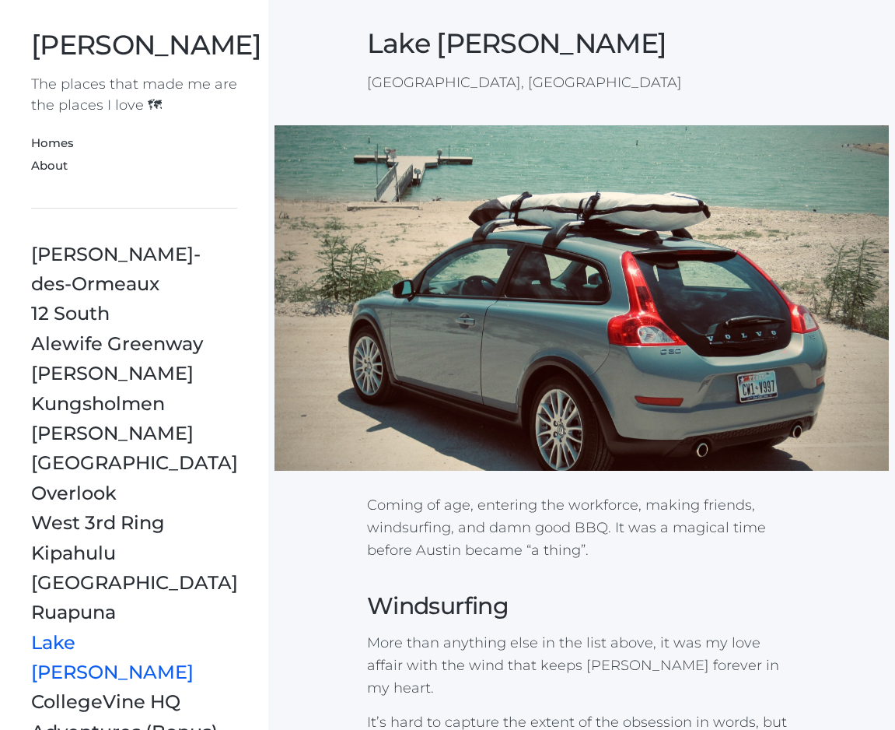
click at [892, 247] on body "[PERSON_NAME] The places that made me are the places I love 🗺 Homes About [PERS…" at bounding box center [447, 365] width 895 height 730
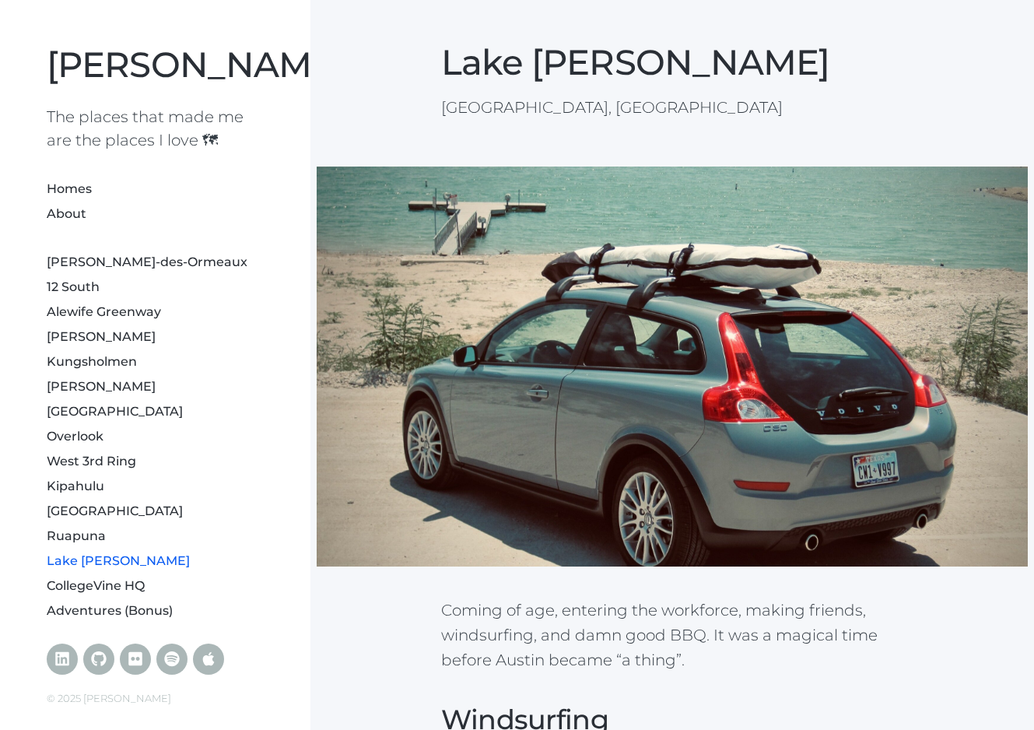
click at [697, 323] on img at bounding box center [672, 366] width 711 height 400
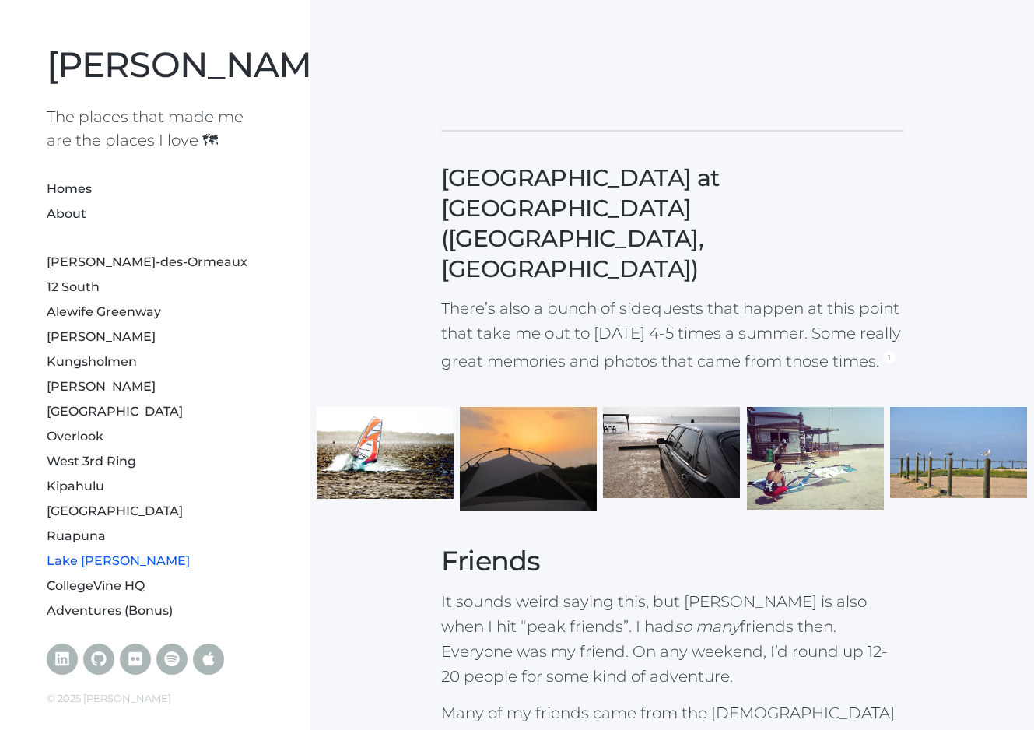
scroll to position [1678, 0]
drag, startPoint x: 668, startPoint y: 133, endPoint x: 849, endPoint y: 133, distance: 181.3
click at [849, 162] on h3 "[GEOGRAPHIC_DATA] at [GEOGRAPHIC_DATA] ([GEOGRAPHIC_DATA], [GEOGRAPHIC_DATA])" at bounding box center [672, 222] width 462 height 121
